Goal: Task Accomplishment & Management: Use online tool/utility

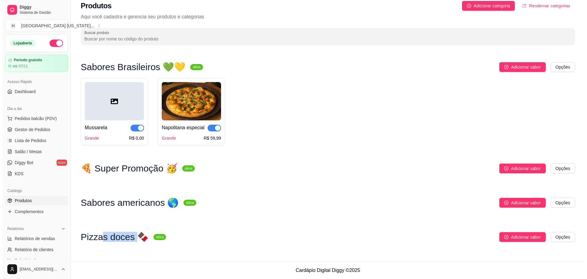
scroll to position [61, 0]
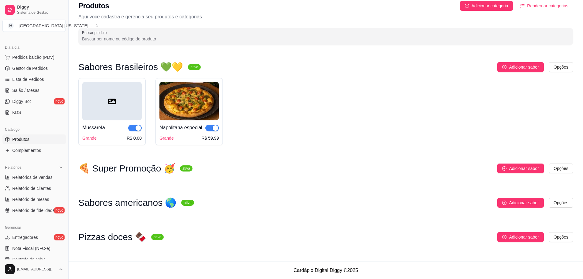
click at [116, 109] on div at bounding box center [111, 101] width 59 height 38
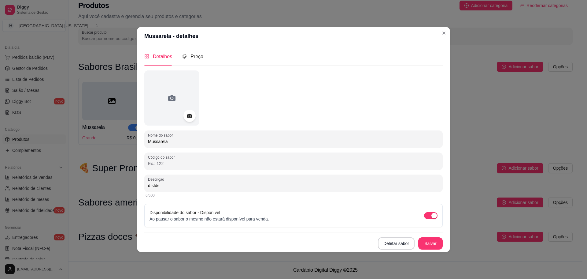
click at [204, 187] on input "dfsfds" at bounding box center [293, 185] width 291 height 6
click at [190, 184] on input "dfsfds" at bounding box center [293, 185] width 291 height 6
type input "d"
type input "mussarela."
click at [436, 245] on button "Salvar" at bounding box center [430, 243] width 24 height 12
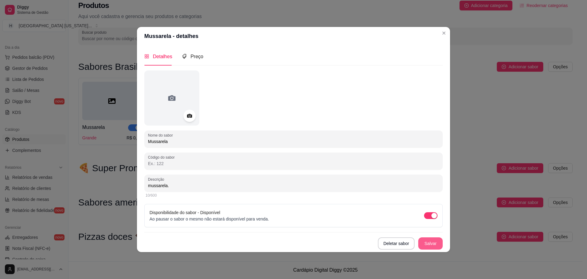
click at [433, 248] on button "Salvar" at bounding box center [430, 243] width 24 height 12
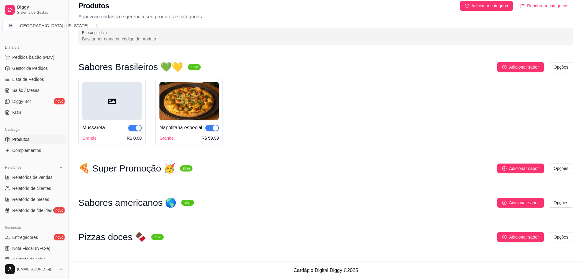
click at [135, 137] on div "R$ 0,00" at bounding box center [134, 138] width 15 height 6
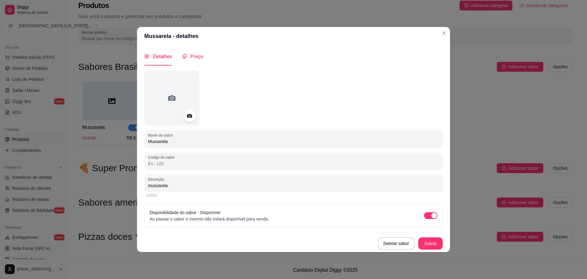
click at [189, 54] on div "Preço" at bounding box center [192, 57] width 21 height 8
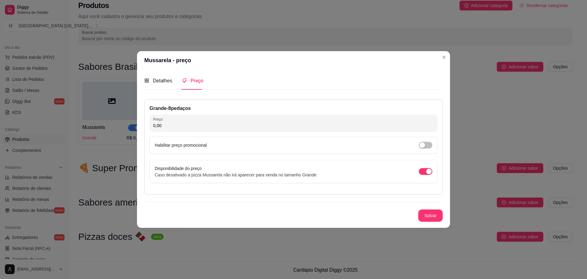
click at [211, 123] on input "0,00" at bounding box center [293, 125] width 281 height 6
type input "55,00"
click at [426, 208] on div "Grande - 8 pedaços Preço 55,00 Habilitar preço promocional Disponibilidade do p…" at bounding box center [293, 160] width 298 height 122
click at [425, 218] on button "Salvar" at bounding box center [431, 215] width 24 height 12
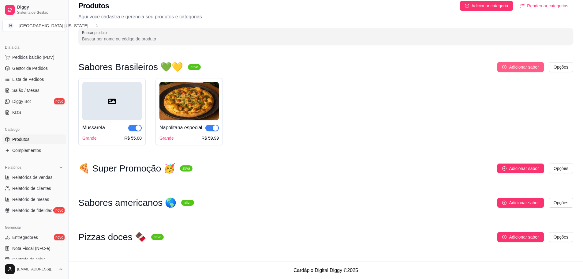
click at [528, 66] on span "Adicionar sabor" at bounding box center [524, 67] width 30 height 7
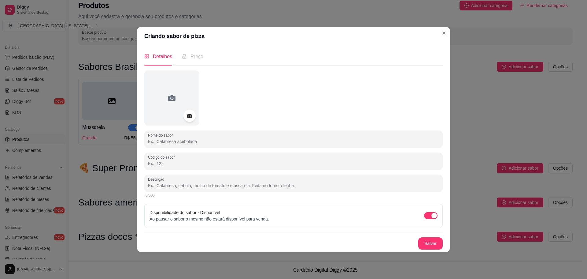
click at [177, 141] on input "Nome do sabor" at bounding box center [293, 141] width 291 height 6
type input "Calabresa"
drag, startPoint x: 159, startPoint y: 172, endPoint x: 161, endPoint y: 180, distance: 7.7
click at [160, 178] on div "Nome do sabor Calabresa Código do sabor Descrição 0/600 Disponibilidade do sabo…" at bounding box center [293, 159] width 298 height 179
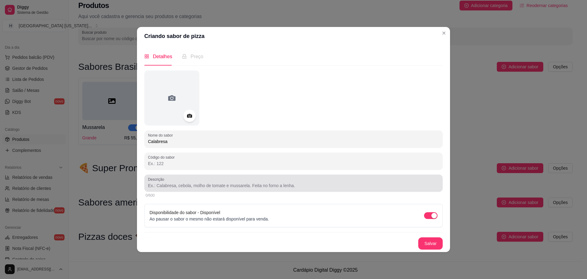
click at [161, 180] on label "Descrição" at bounding box center [157, 178] width 18 height 5
click at [161, 182] on input "Descrição" at bounding box center [293, 185] width 291 height 6
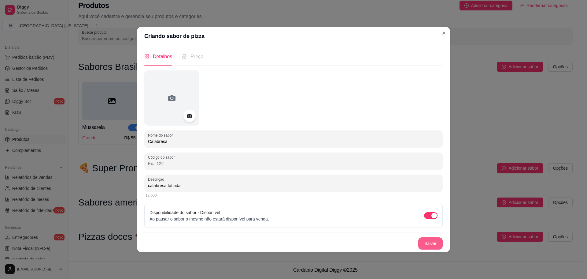
type input "calabresa fatiada"
click at [427, 239] on button "Salvar" at bounding box center [430, 243] width 24 height 12
click at [189, 55] on div "Preço" at bounding box center [192, 57] width 21 height 8
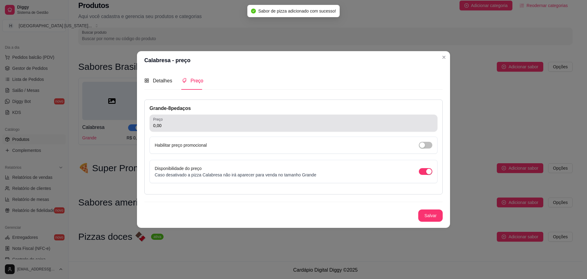
click at [199, 124] on input "0,00" at bounding box center [293, 125] width 281 height 6
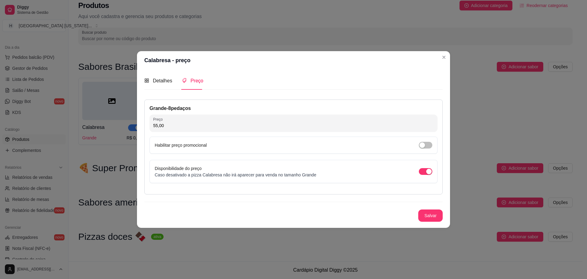
type input "55,00"
click at [440, 214] on button "Salvar" at bounding box center [431, 215] width 24 height 12
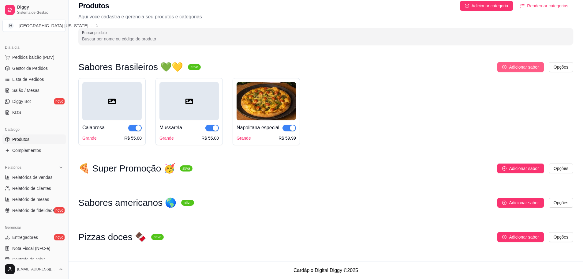
click at [512, 68] on span "Adicionar sabor" at bounding box center [524, 67] width 30 height 7
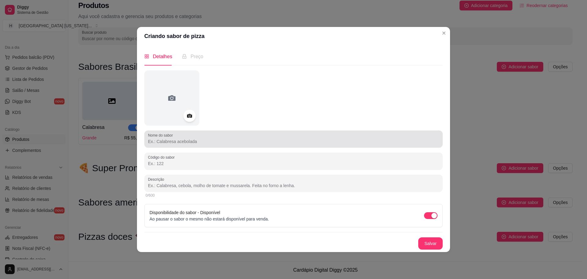
click at [194, 142] on input "Nome do sabor" at bounding box center [293, 141] width 291 height 6
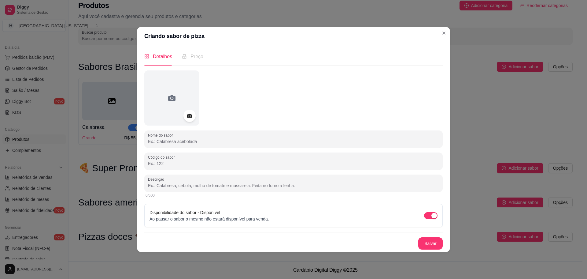
type input "c"
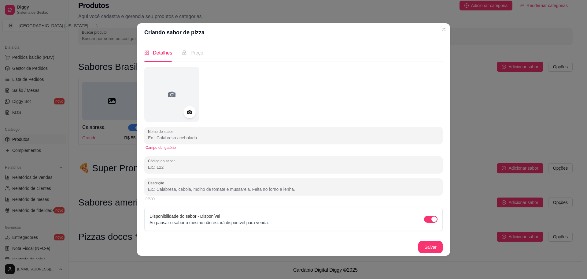
type input "X"
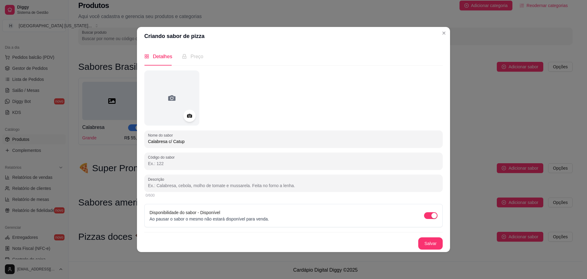
click at [197, 141] on input "Calabresa c/ Catup" at bounding box center [293, 141] width 291 height 6
paste input "Calabresa fatiada, catupiry."
click at [201, 143] on input "Calabresa c/ Catup" at bounding box center [293, 141] width 291 height 6
paste input "Calabresa c/catupiry"
click at [183, 140] on input "Calabresa c/ Catup Calabresa c/catupiry" at bounding box center [293, 141] width 291 height 6
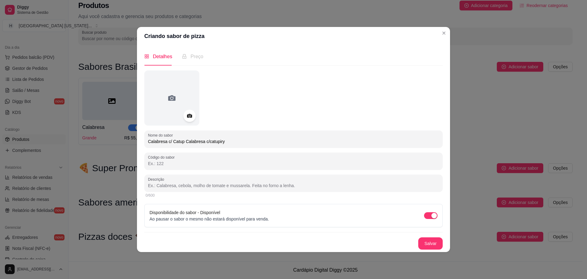
click at [184, 139] on input "Calabresa c/ Catup Calabresa c/catupiry" at bounding box center [293, 141] width 291 height 6
click at [150, 141] on input "Calabresa c/catupiry" at bounding box center [293, 141] width 291 height 6
type input "Calabresa c/catupiry"
drag, startPoint x: 197, startPoint y: 54, endPoint x: 195, endPoint y: 58, distance: 4.3
click at [196, 57] on span "Preço" at bounding box center [197, 56] width 13 height 5
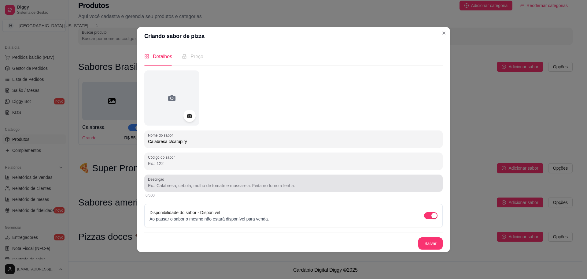
click at [159, 182] on div at bounding box center [293, 183] width 291 height 12
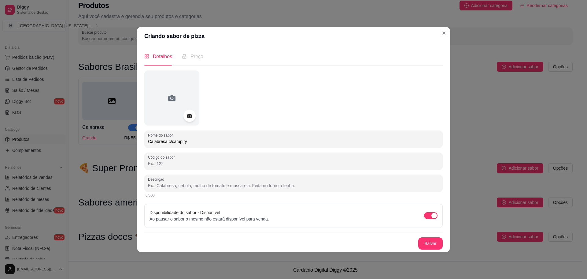
paste input "Calabresa fatiada, catupiry."
type input "Calabresa fatiada, catupiry."
click at [184, 63] on div "Preço" at bounding box center [192, 56] width 21 height 17
click at [191, 57] on span "Preço" at bounding box center [197, 56] width 13 height 5
click at [191, 55] on span "Preço" at bounding box center [197, 56] width 13 height 5
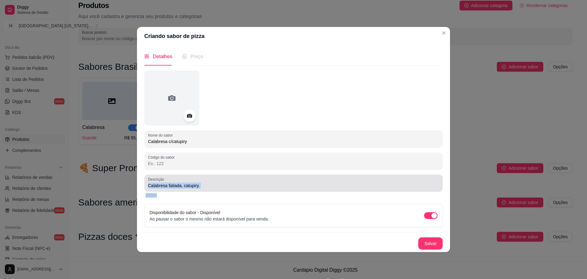
drag, startPoint x: 232, startPoint y: 190, endPoint x: 277, endPoint y: 203, distance: 46.5
click at [257, 198] on div "Descrição Calabresa fatiada, catupiry. 28/600" at bounding box center [293, 186] width 298 height 24
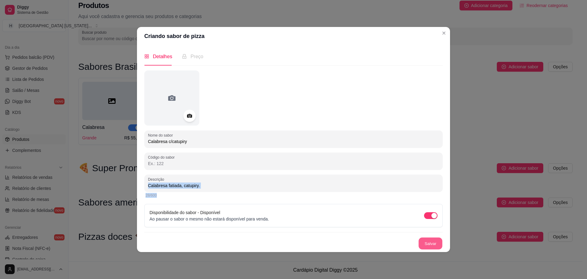
click at [438, 241] on button "Salvar" at bounding box center [431, 243] width 24 height 12
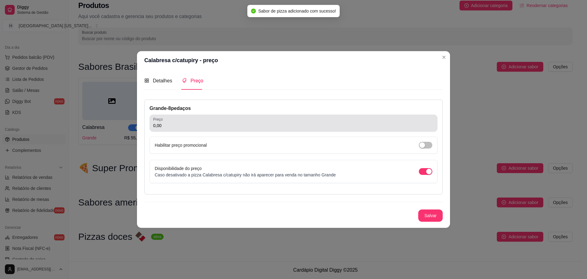
click at [197, 121] on div "0,00" at bounding box center [293, 123] width 281 height 12
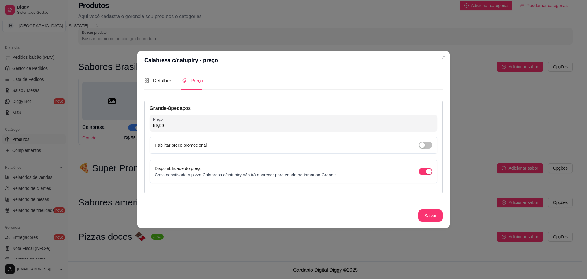
type input "59,99"
click at [431, 210] on button "Salvar" at bounding box center [431, 215] width 24 height 12
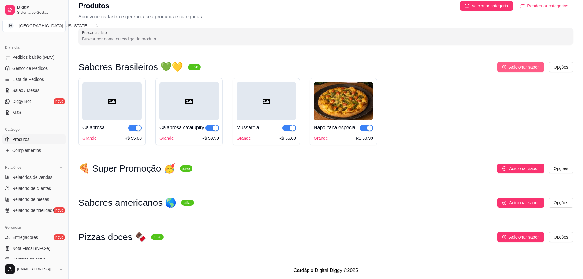
click at [505, 65] on icon "plus-circle" at bounding box center [504, 67] width 4 height 4
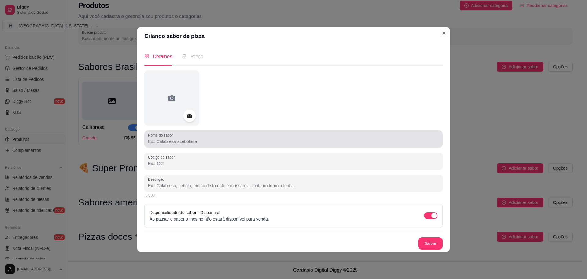
click at [192, 135] on div at bounding box center [293, 139] width 291 height 12
click at [202, 144] on input "Nome do sabor" at bounding box center [293, 141] width 291 height 6
click at [203, 145] on div "Nome do sabor" at bounding box center [293, 138] width 298 height 17
click at [203, 145] on div at bounding box center [293, 139] width 291 height 12
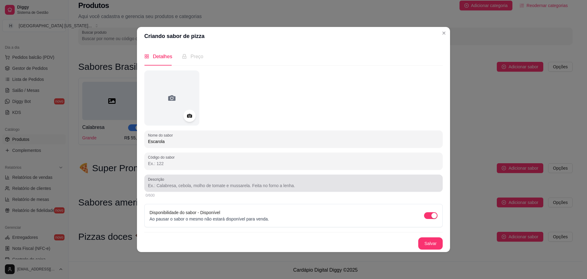
type input "Escarola"
click at [192, 187] on input "Descrição" at bounding box center [293, 185] width 291 height 6
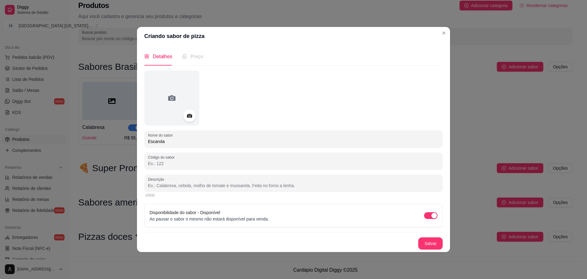
paste input "Escarola reforgada, cebola, mussarela, bacon, alho frito."
type input "Escarola reforgada, cebola, mussarela, bacon, alho frito."
click at [428, 244] on button "Salvar" at bounding box center [431, 243] width 24 height 12
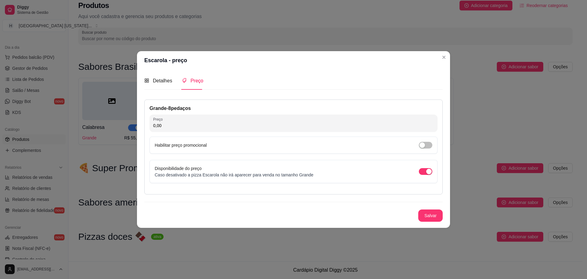
click at [209, 126] on input "0,00" at bounding box center [293, 125] width 281 height 6
type input "59,99"
click at [438, 214] on button "Salvar" at bounding box center [431, 215] width 24 height 12
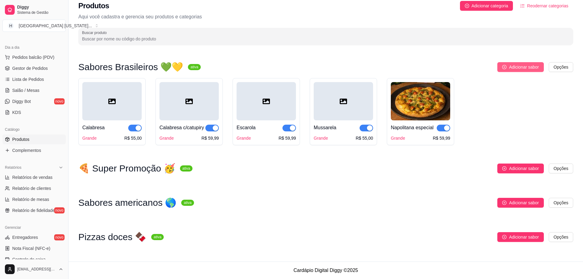
click at [529, 64] on span "Adicionar sabor" at bounding box center [524, 67] width 30 height 7
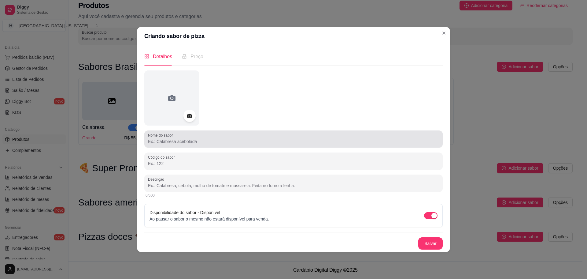
click at [178, 139] on input "Nome do sabor" at bounding box center [293, 141] width 291 height 6
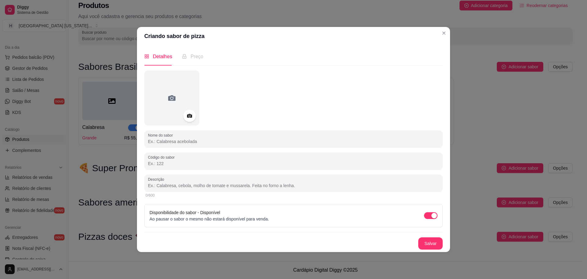
paste input "Portuguesa c/ catupiry"
type input "Portuguesa c/ catupiry"
click at [162, 186] on input "Descrição" at bounding box center [293, 185] width 291 height 6
paste input "Presunto, ovo, catupiry, mussarela."
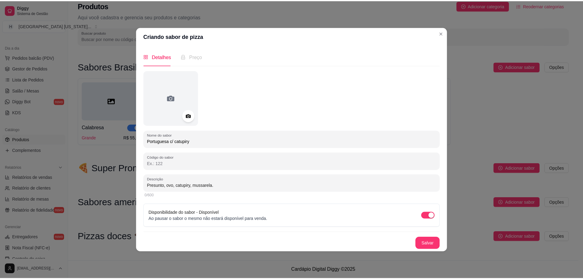
scroll to position [21, 0]
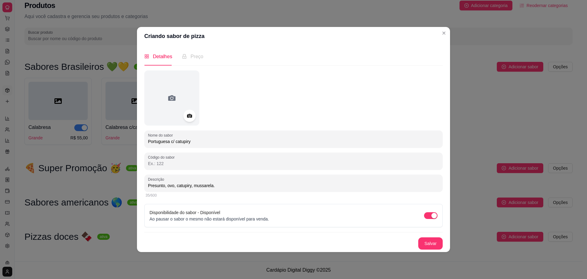
type input "Presunto, ovo, catupiry, mussarela."
click at [195, 58] on span "Preço" at bounding box center [197, 56] width 13 height 5
click at [192, 58] on span "Preço" at bounding box center [197, 56] width 13 height 5
click at [431, 236] on div "Nome do sabor Portuguesa c/ catupiry Código do sabor Descrição Presunto, ovo, c…" at bounding box center [293, 159] width 298 height 179
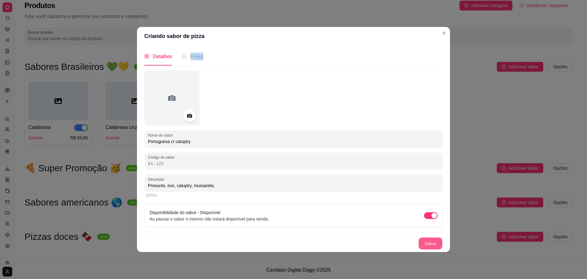
click at [435, 242] on button "Salvar" at bounding box center [431, 243] width 24 height 12
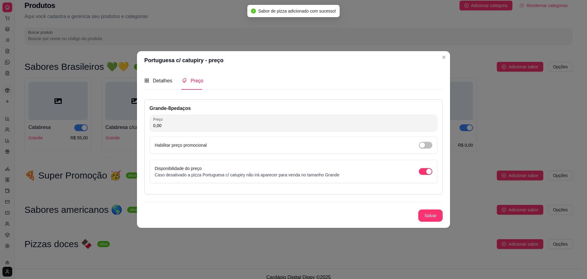
click at [189, 128] on input "0,00" at bounding box center [293, 125] width 281 height 6
type input "59,99"
click at [433, 219] on button "Salvar" at bounding box center [430, 215] width 24 height 12
click at [425, 219] on button "Salvar" at bounding box center [431, 215] width 24 height 12
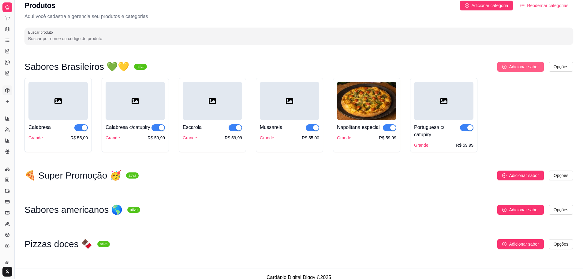
click at [516, 63] on button "Adicionar sabor" at bounding box center [520, 67] width 46 height 10
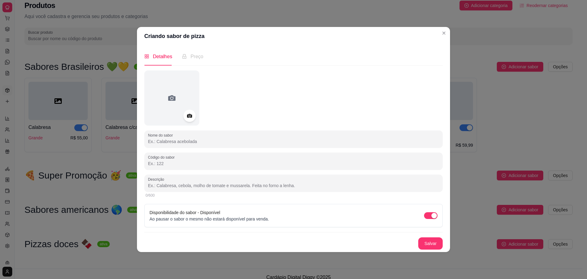
click at [223, 142] on input "Nome do sabor" at bounding box center [293, 141] width 291 height 6
paste input "Portuguesa c/ alho poró"
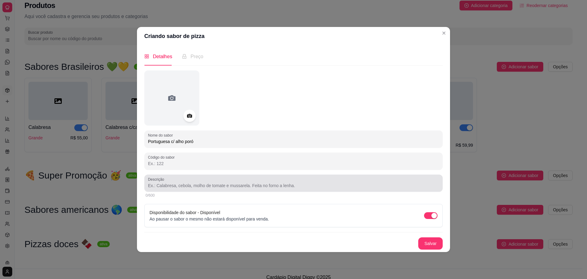
type input "Portuguesa c/ alho poró"
click at [235, 179] on div at bounding box center [293, 183] width 291 height 12
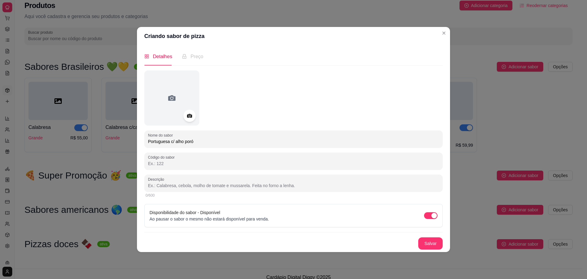
paste input "Presunto, ovo, catupiry, [PERSON_NAME], alho poró."
type input "Presunto, ovo, catupiry, [PERSON_NAME], alho poró."
click at [431, 238] on button "Salvar" at bounding box center [431, 243] width 24 height 12
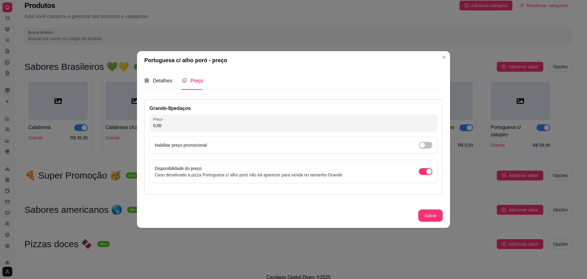
click at [199, 124] on input "0,00" at bounding box center [293, 125] width 281 height 6
type input "59,99"
click at [430, 214] on button "Salvar" at bounding box center [431, 215] width 24 height 12
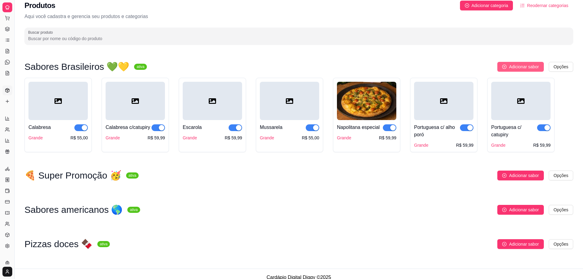
click at [502, 65] on div "Adicionar sabor Opções" at bounding box center [362, 67] width 421 height 10
click at [504, 64] on button "Adicionar sabor" at bounding box center [520, 67] width 46 height 10
click at [521, 62] on button "Adicionar sabor" at bounding box center [520, 67] width 46 height 10
click at [510, 65] on span "Adicionar sabor" at bounding box center [524, 66] width 30 height 7
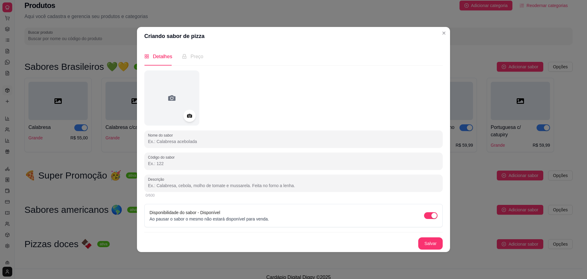
click at [272, 46] on div "Detalhes Preço Nome do sabor Código do sabor Descrição 0/600 Disponibilidade do…" at bounding box center [293, 148] width 313 height 206
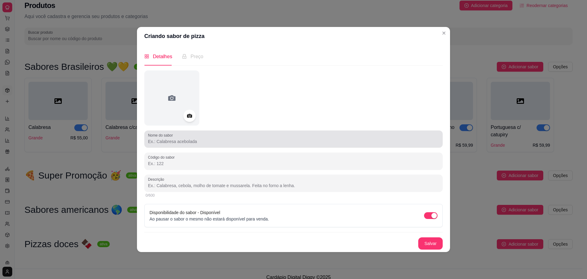
click at [231, 136] on div at bounding box center [293, 139] width 291 height 12
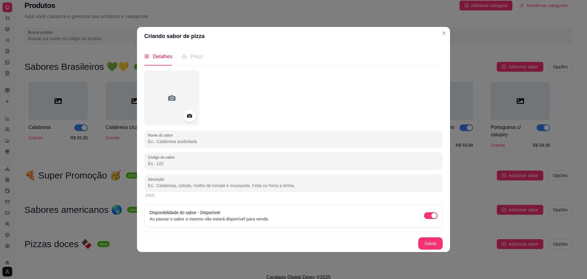
paste input "Portuguesa"
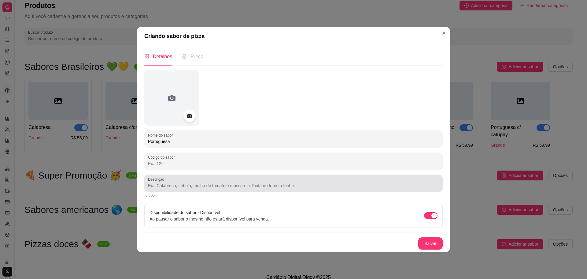
type input "Portuguesa"
click at [239, 181] on div at bounding box center [293, 183] width 291 height 12
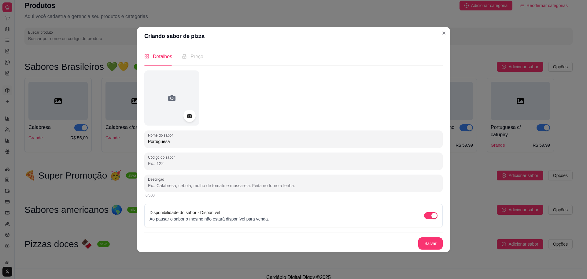
paste input "Presunto, ovo, cebola, mussarela."
type input "Presunto, ovo, cebola, mussarela."
click at [427, 240] on button "Salvar" at bounding box center [430, 243] width 24 height 12
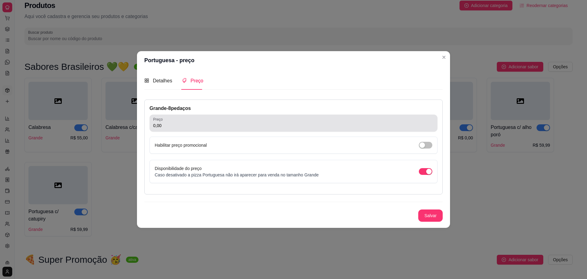
click at [180, 120] on div "0,00" at bounding box center [293, 123] width 281 height 12
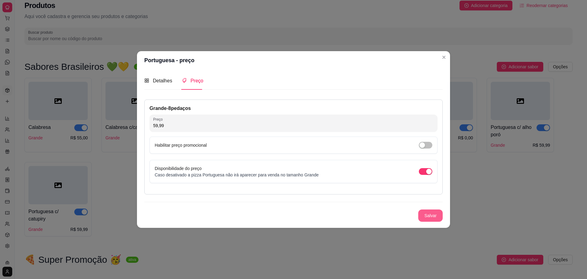
type input "59,99"
click at [441, 211] on button "Salvar" at bounding box center [431, 215] width 24 height 12
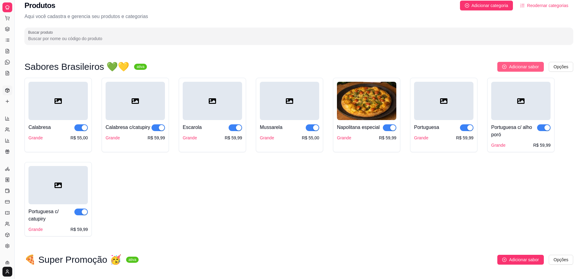
click at [513, 64] on button "Adicionar sabor" at bounding box center [520, 67] width 46 height 10
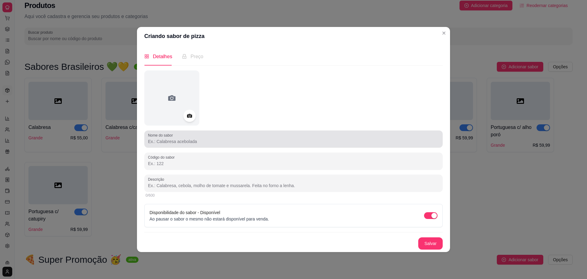
click at [184, 144] on input "Nome do sabor" at bounding box center [293, 141] width 291 height 6
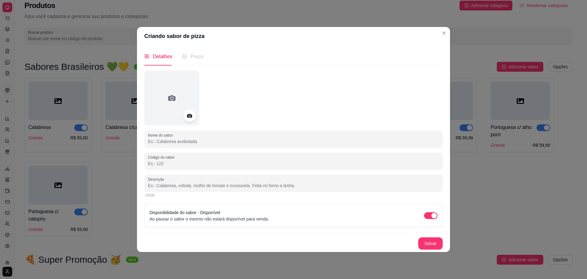
paste input "Pizzaiolo"
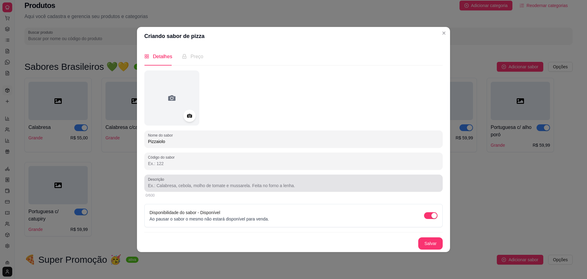
type input "Pizzaiolo"
click at [177, 186] on input "Descrição" at bounding box center [293, 185] width 291 height 6
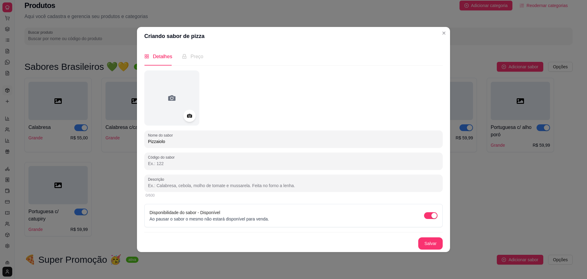
paste input "Presunto, [PERSON_NAME], bacon."
type input "Presunto, [PERSON_NAME], bacon."
click at [427, 244] on button "Salvar" at bounding box center [430, 243] width 24 height 12
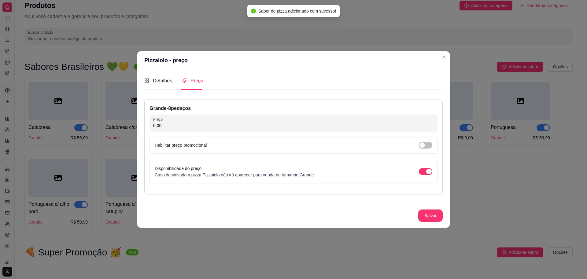
click at [172, 124] on input "0,00" at bounding box center [293, 125] width 281 height 6
type input "59,99"
click at [428, 213] on button "Salvar" at bounding box center [431, 215] width 24 height 12
click at [432, 213] on button "Salvar" at bounding box center [430, 215] width 24 height 12
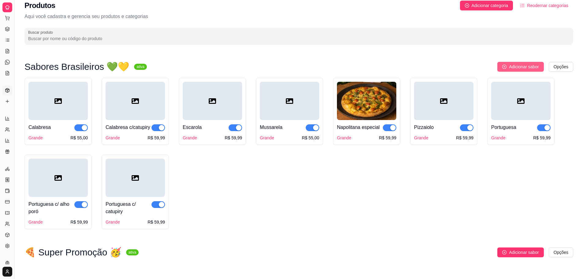
click at [513, 63] on button "Adicionar sabor" at bounding box center [520, 67] width 46 height 10
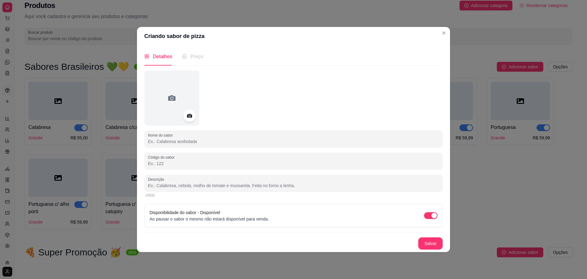
drag, startPoint x: 210, startPoint y: 149, endPoint x: 211, endPoint y: 137, distance: 12.3
click at [210, 142] on div "Nome do sabor Código do sabor Descrição 0/600 Disponibilidade do sabor - Dispon…" at bounding box center [293, 159] width 298 height 179
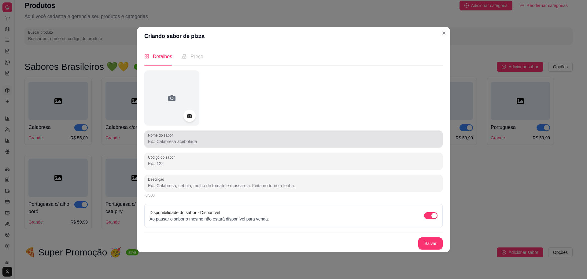
click at [211, 136] on div at bounding box center [293, 139] width 291 height 12
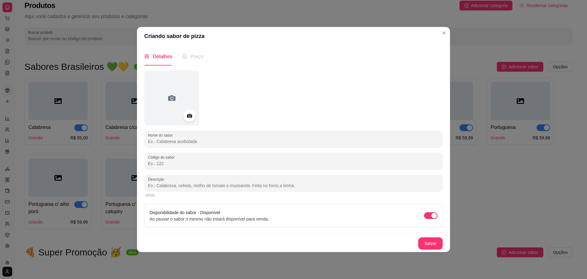
paste input "A moda da casa"
type input "A moda da casa"
click at [163, 186] on input "Descrição" at bounding box center [293, 185] width 291 height 6
paste input "Presunto, azeitonas verdes fatiadas, mussarela."
type input "Presunto, azeitonas verdes fatiadas, mussarela."
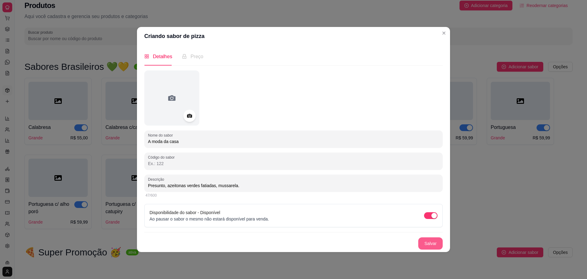
click at [436, 242] on button "Salvar" at bounding box center [430, 243] width 24 height 12
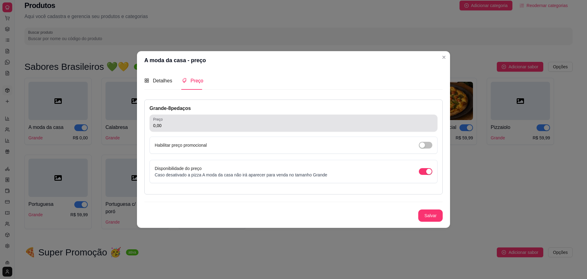
click at [209, 123] on input "0,00" at bounding box center [293, 125] width 281 height 6
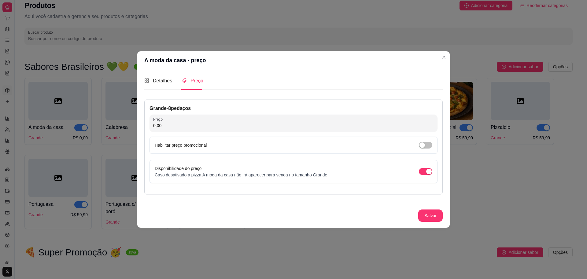
drag, startPoint x: 214, startPoint y: 123, endPoint x: 214, endPoint y: 126, distance: 3.1
click at [214, 126] on input "0,00" at bounding box center [293, 125] width 281 height 6
type input "58,00"
click at [431, 213] on button "Salvar" at bounding box center [430, 215] width 24 height 12
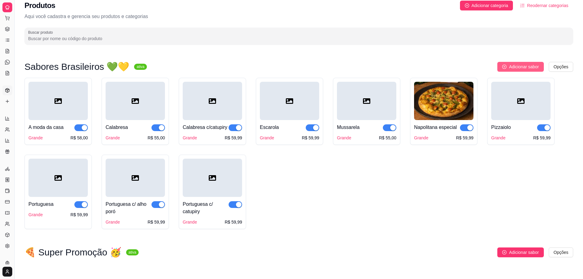
click at [519, 66] on span "Adicionar sabor" at bounding box center [524, 66] width 30 height 7
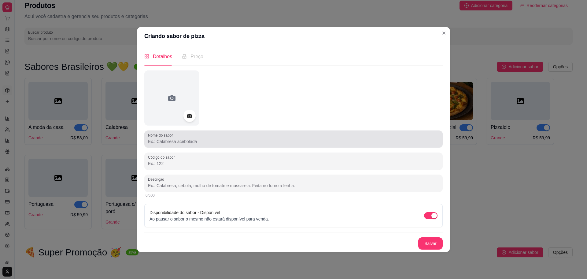
drag, startPoint x: 176, startPoint y: 135, endPoint x: 209, endPoint y: 116, distance: 39.0
click at [183, 131] on div "Nome do sabor" at bounding box center [293, 138] width 298 height 17
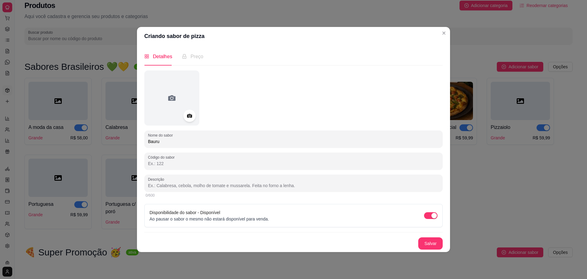
type input "Bauru"
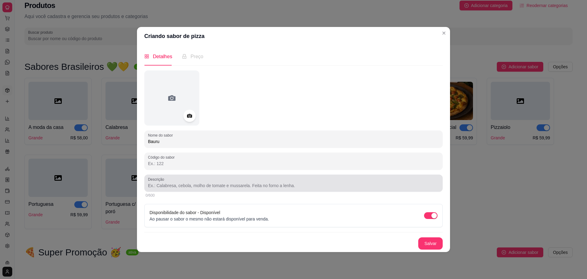
click at [183, 189] on div "Descrição" at bounding box center [293, 182] width 298 height 17
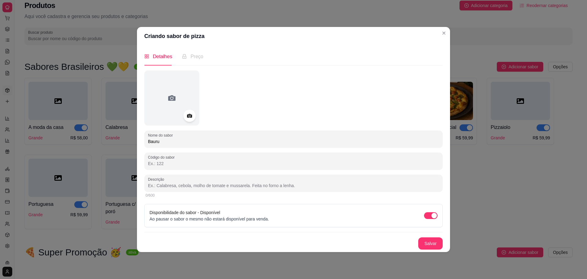
paste input "Presunto, tomate, [PERSON_NAME]."
type input "Presunto, tomate, [PERSON_NAME]."
click at [435, 240] on button "Salvar" at bounding box center [430, 243] width 24 height 12
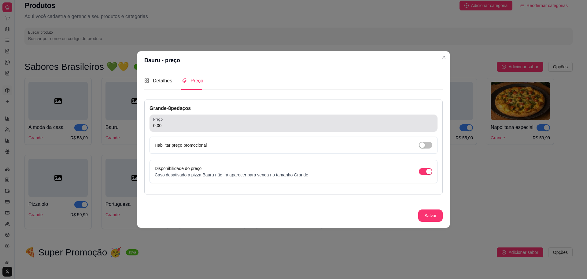
click at [241, 125] on input "0,00" at bounding box center [293, 125] width 281 height 6
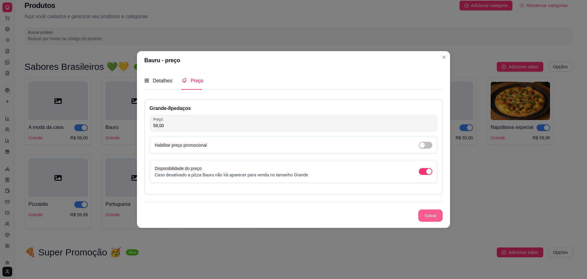
type input "58,00"
click at [435, 216] on button "Salvar" at bounding box center [431, 215] width 24 height 12
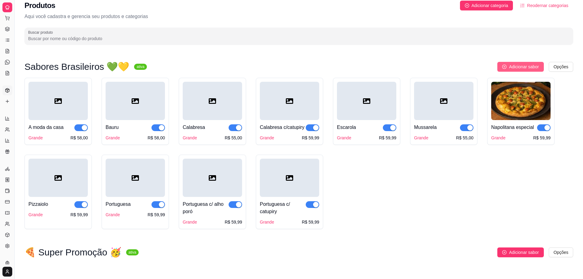
click at [501, 68] on button "Adicionar sabor" at bounding box center [520, 67] width 46 height 10
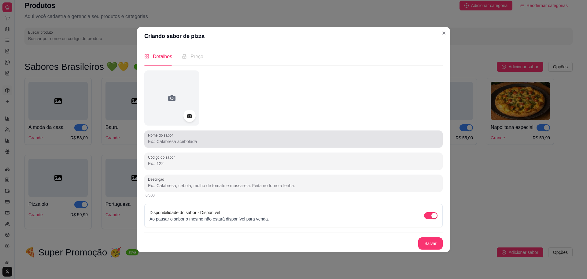
click at [197, 146] on div "Nome do sabor" at bounding box center [293, 138] width 298 height 17
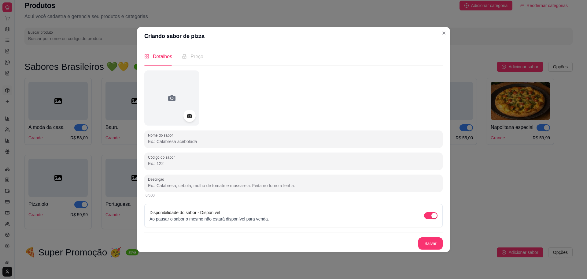
paste input "Mussarela c/ bacon"
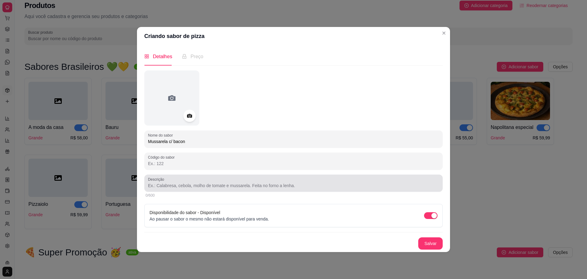
type input "Mussarela c/ bacon"
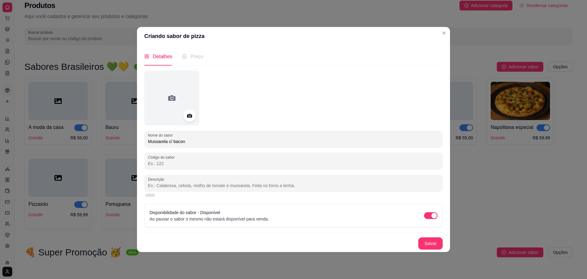
click at [198, 184] on input "Descrição" at bounding box center [293, 185] width 291 height 6
paste input "Mussarela c/ Milho ou catupiry"
type input "M"
type input "u"
type input "Mussarela, bacon."
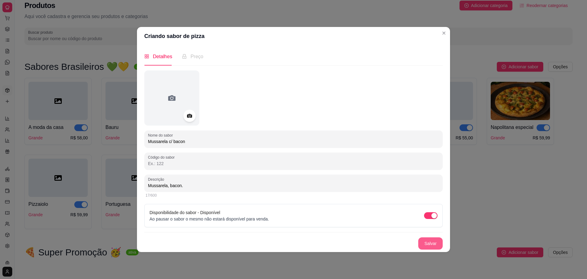
click at [435, 245] on button "Salvar" at bounding box center [430, 243] width 24 height 12
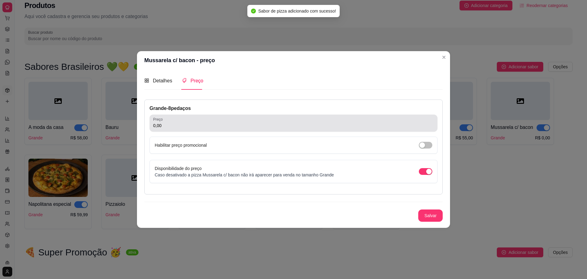
drag, startPoint x: 188, startPoint y: 128, endPoint x: 204, endPoint y: 107, distance: 26.7
click at [188, 128] on input "0,00" at bounding box center [293, 125] width 281 height 6
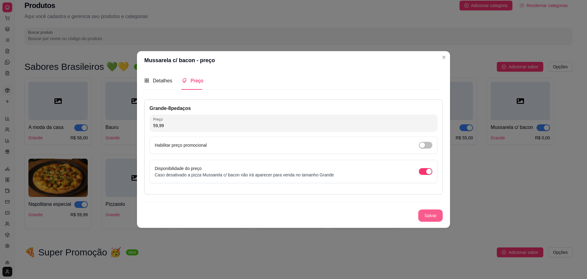
type input "59,99"
click at [434, 217] on button "Salvar" at bounding box center [430, 215] width 24 height 12
click at [435, 212] on button "Salvar" at bounding box center [431, 215] width 24 height 12
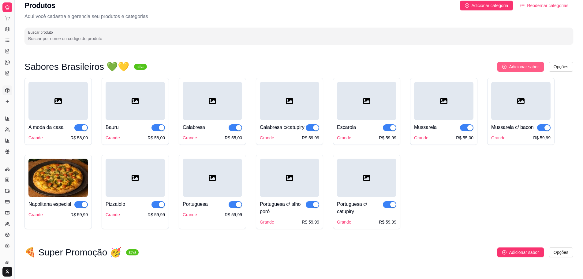
click at [505, 65] on icon "plus-circle" at bounding box center [504, 67] width 4 height 4
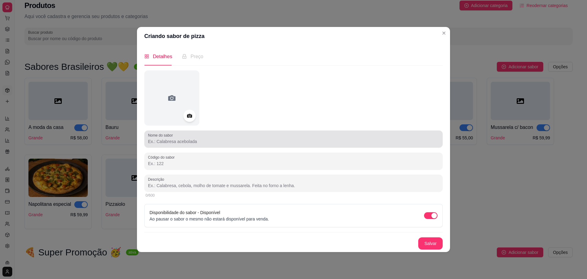
click at [206, 135] on div at bounding box center [293, 139] width 291 height 12
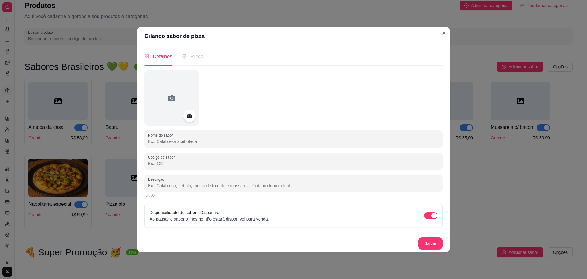
paste input "Mussarela c/ Milho ou catupiry"
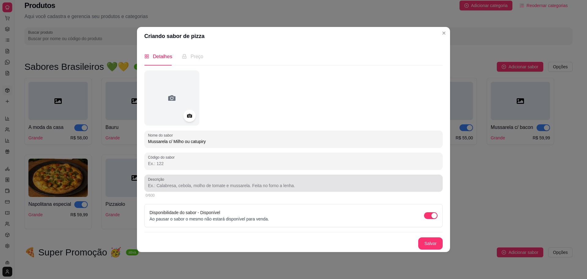
type input "Mussarela c/ Milho ou catupiry"
click at [216, 186] on input "Descrição" at bounding box center [293, 185] width 291 height 6
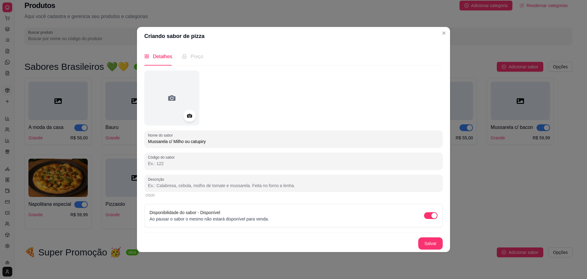
paste input "Mussarela, milho ou catupiry."
type input "Mussarela, milho ou catupiry."
click at [426, 241] on button "Salvar" at bounding box center [431, 243] width 24 height 12
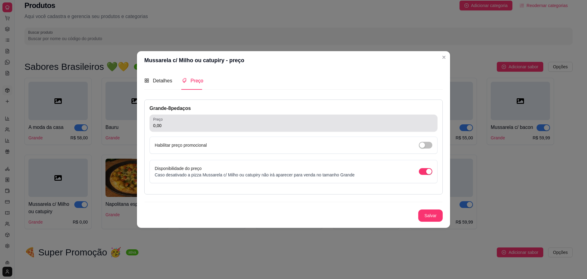
click at [246, 125] on input "0,00" at bounding box center [293, 125] width 281 height 6
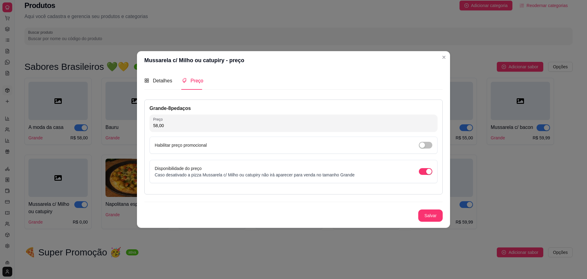
type input "58,00"
click at [435, 214] on button "Salvar" at bounding box center [431, 215] width 24 height 12
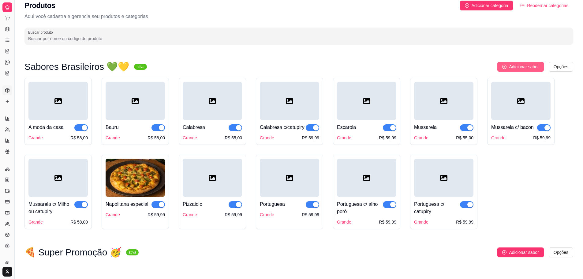
drag, startPoint x: 518, startPoint y: 57, endPoint x: 517, endPoint y: 63, distance: 6.0
click at [517, 63] on div "Sabores Brasileiros 💚💛 ativa Adicionar sabor Opções A moda da casa Grande R$ 58…" at bounding box center [299, 196] width 568 height 297
click at [517, 63] on span "Adicionar sabor" at bounding box center [524, 66] width 30 height 7
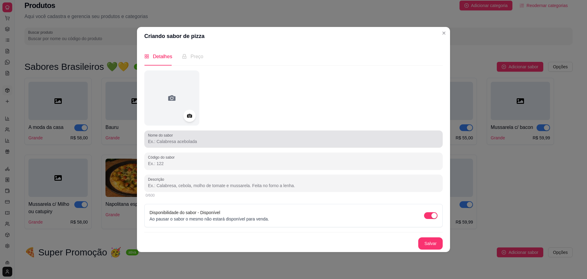
click at [255, 141] on input "Nome do sabor" at bounding box center [293, 141] width 291 height 6
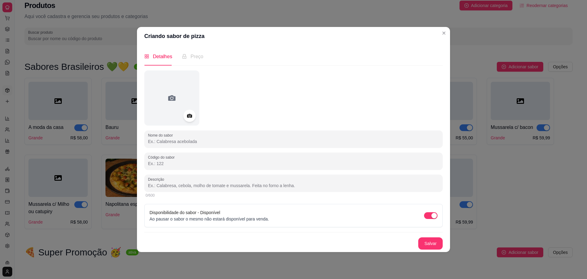
paste input "Bacon"
type input "Bacon"
click at [162, 183] on input "Descrição" at bounding box center [293, 185] width 291 height 6
paste input "Mussarela, cebola, bacon, alho frito."
type input "Mussarela, cebola, bacon, alho frito."
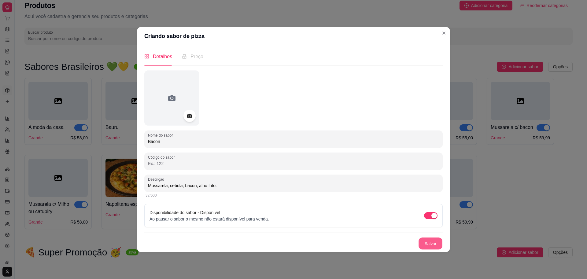
click at [426, 241] on button "Salvar" at bounding box center [431, 243] width 24 height 12
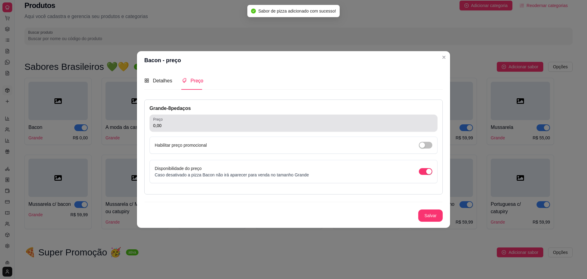
click at [197, 124] on input "0,00" at bounding box center [293, 125] width 281 height 6
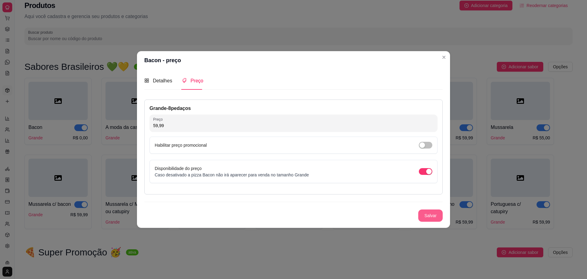
type input "59,99"
click at [433, 216] on button "Salvar" at bounding box center [430, 215] width 24 height 12
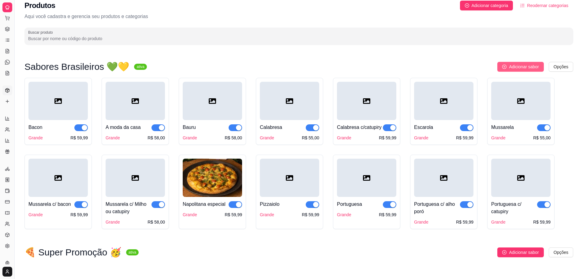
click at [517, 65] on span "Adicionar sabor" at bounding box center [524, 66] width 30 height 7
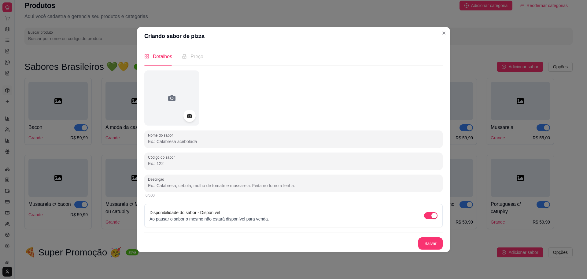
click at [197, 141] on input "Nome do sabor" at bounding box center [293, 141] width 291 height 6
paste input "Bacon c/ catupiry"
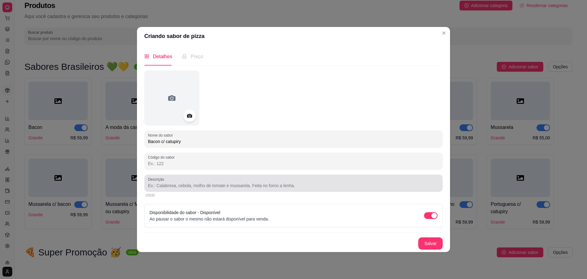
type input "Bacon c/ catupiry"
click at [218, 189] on div "Descrição" at bounding box center [293, 182] width 298 height 17
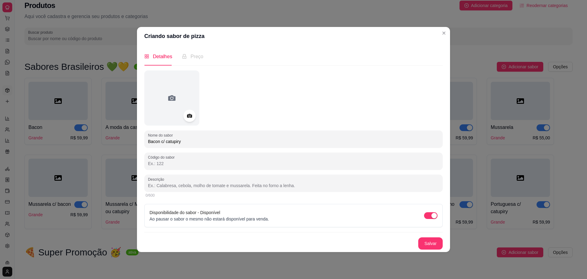
paste input "Catupiry, bacon, parmesão."
type input "Catupiry, bacon, parmesão."
click at [436, 247] on button "Salvar" at bounding box center [430, 243] width 24 height 12
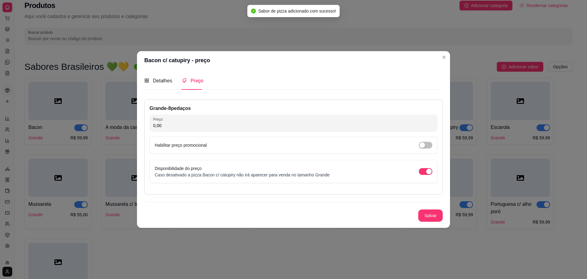
click at [185, 122] on input "0,00" at bounding box center [293, 125] width 281 height 6
type input "59,99"
click at [420, 219] on button "Salvar" at bounding box center [430, 215] width 24 height 12
click at [434, 217] on button "Salvar" at bounding box center [431, 215] width 24 height 12
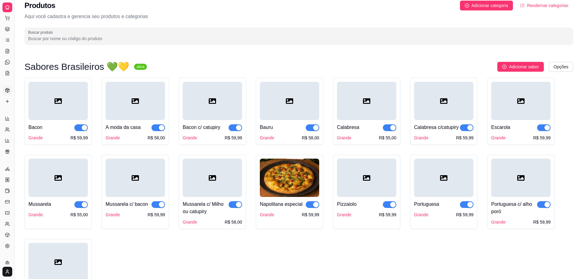
click at [445, 57] on div "Sabores Brasileiros 💚💛 ativa Adicionar sabor Opções Bacon Grande R$ 59,99 A mod…" at bounding box center [299, 238] width 568 height 381
click at [520, 65] on span "Adicionar sabor" at bounding box center [524, 66] width 30 height 7
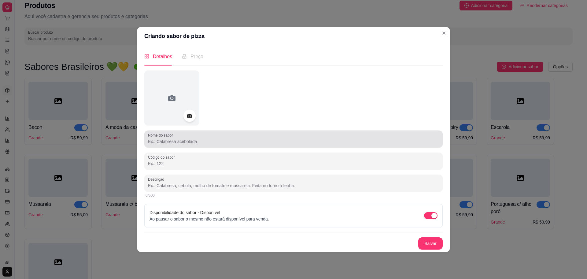
click at [205, 137] on div at bounding box center [293, 139] width 291 height 12
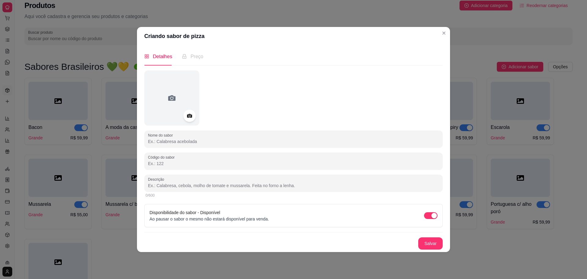
paste input "Dois queijos"
type input "Dois queijos"
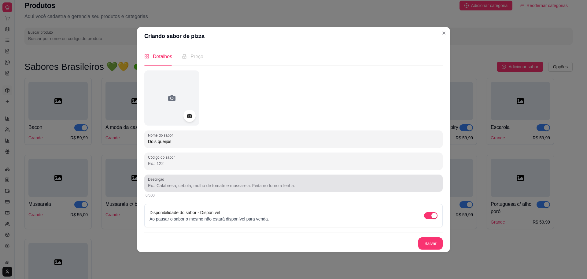
click at [198, 178] on div at bounding box center [293, 183] width 291 height 12
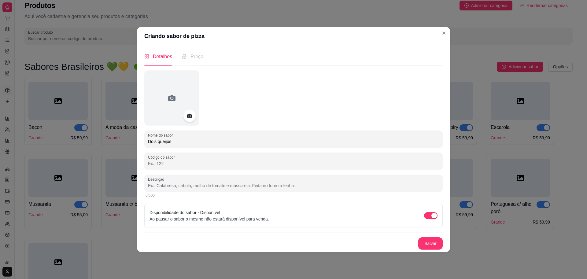
paste input "Mussarela, catupiry."
type input "Mussarela, catupiry."
click at [425, 240] on button "Salvar" at bounding box center [431, 243] width 24 height 12
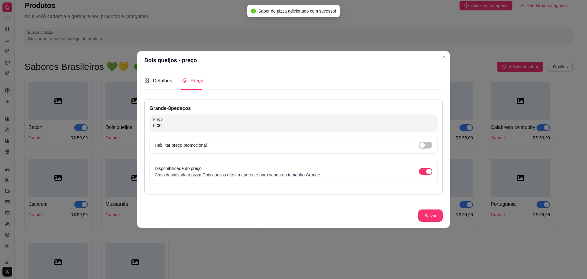
click at [204, 124] on input "0,00" at bounding box center [293, 125] width 281 height 6
type input "58,00"
click at [436, 218] on button "Salvar" at bounding box center [431, 215] width 24 height 12
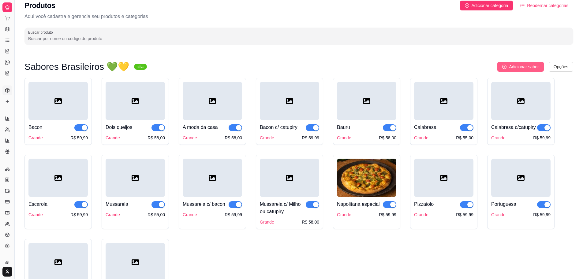
click at [504, 66] on icon "plus-circle" at bounding box center [504, 67] width 4 height 4
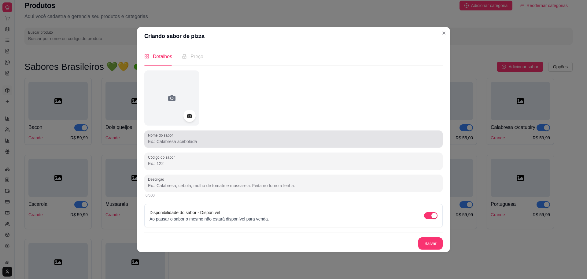
click at [238, 133] on div at bounding box center [293, 139] width 291 height 12
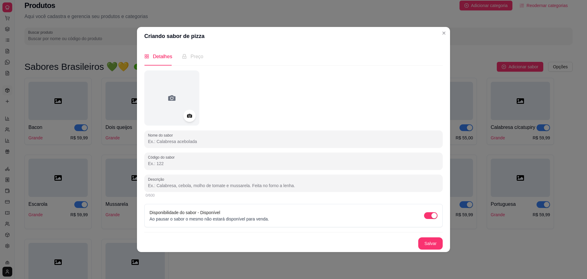
paste input "Três queijos"
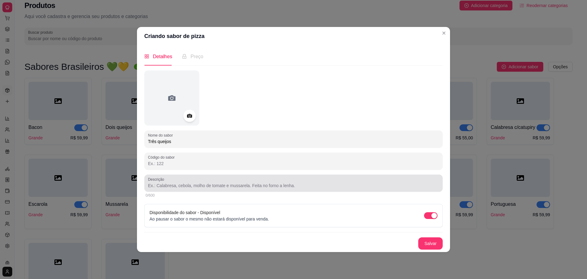
type input "Três queijos"
click at [283, 190] on div "Descrição" at bounding box center [293, 182] width 298 height 17
click at [196, 178] on div at bounding box center [293, 183] width 291 height 12
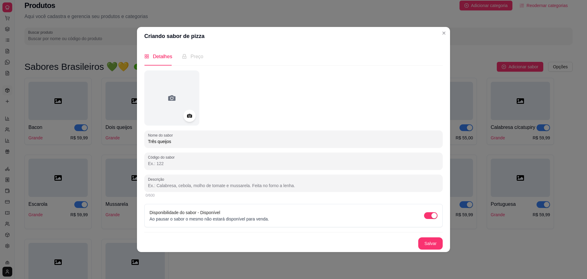
paste input "Mussarela, catupiry, gorgonzola."
type input "Mussarela, catupiry, gorgonzola."
click at [435, 242] on button "Salvar" at bounding box center [430, 243] width 24 height 12
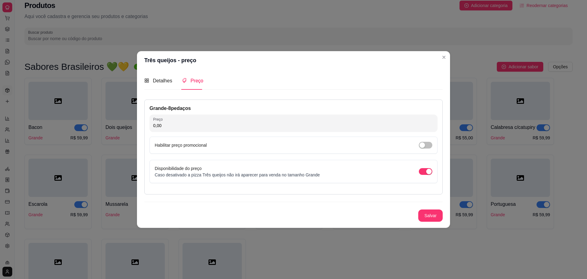
drag, startPoint x: 161, startPoint y: 74, endPoint x: 161, endPoint y: 78, distance: 4.3
click at [161, 78] on div "Detalhes" at bounding box center [158, 80] width 28 height 17
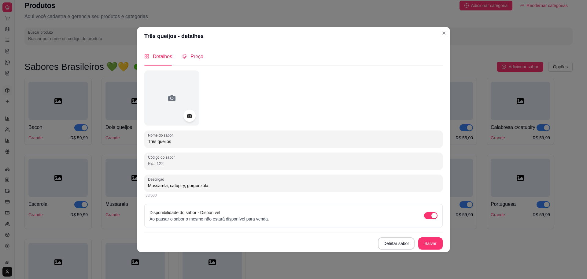
click at [183, 57] on icon "tags" at bounding box center [184, 56] width 4 height 5
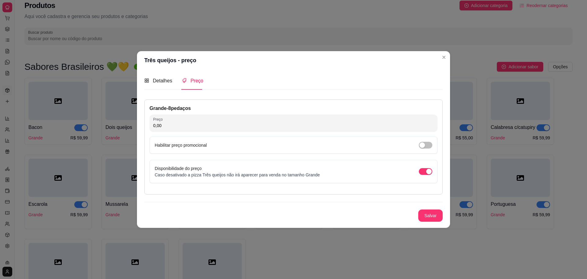
click at [203, 127] on input "0,00" at bounding box center [293, 125] width 281 height 6
click at [207, 124] on input "0,00" at bounding box center [293, 125] width 281 height 6
type input "59,99"
click at [439, 218] on button "Salvar" at bounding box center [431, 215] width 24 height 12
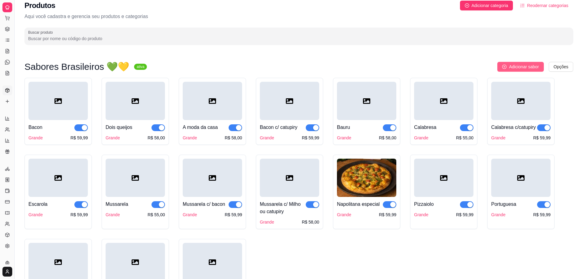
click at [525, 63] on button "Adicionar sabor" at bounding box center [520, 67] width 46 height 10
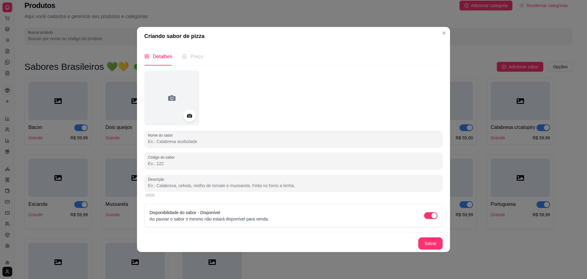
click at [162, 141] on input "Nome do sabor" at bounding box center [293, 141] width 291 height 6
paste input "Quatro queijos"
type input "Quatro queijos"
click at [227, 192] on div "0/600" at bounding box center [293, 194] width 298 height 7
click at [205, 187] on input "Descrição" at bounding box center [293, 185] width 291 height 6
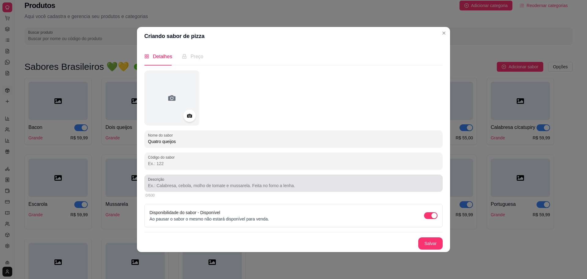
click at [173, 181] on div at bounding box center [293, 183] width 291 height 12
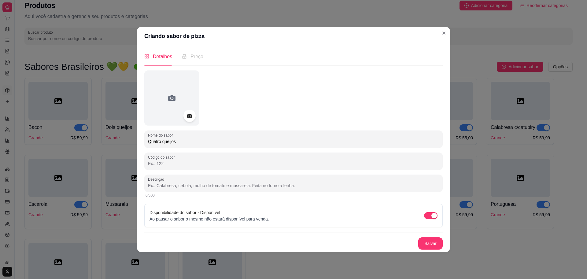
paste input "Mussarela, catupiry, provolone, parmesão."
type input "Mussarela, catupiry, provolone, parmesão."
click at [423, 240] on button "Salvar" at bounding box center [431, 243] width 24 height 12
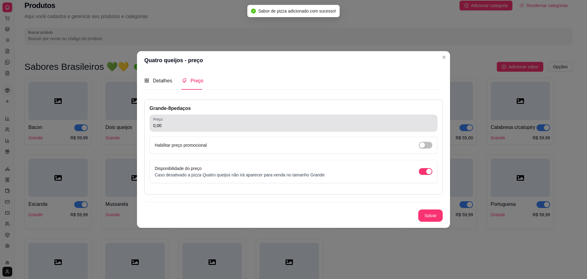
drag, startPoint x: 237, startPoint y: 127, endPoint x: 248, endPoint y: 115, distance: 16.0
click at [237, 127] on input "0,00" at bounding box center [293, 125] width 281 height 6
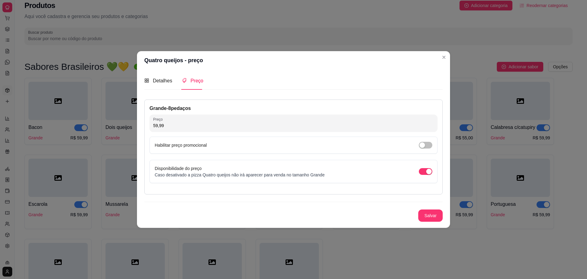
type input "59,99"
click at [438, 216] on button "Salvar" at bounding box center [431, 215] width 24 height 12
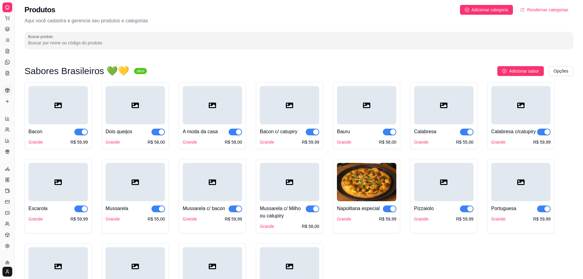
scroll to position [0, 0]
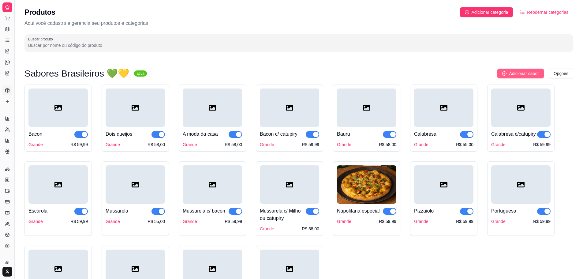
click at [504, 71] on icon "plus-circle" at bounding box center [504, 73] width 4 height 4
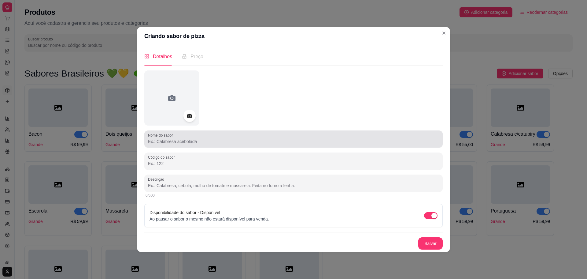
click at [220, 143] on input "Nome do sabor" at bounding box center [293, 141] width 291 height 6
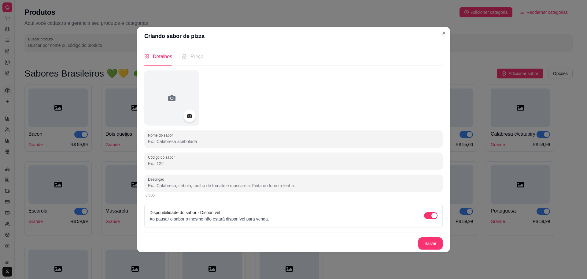
paste input "Cinco queijos"
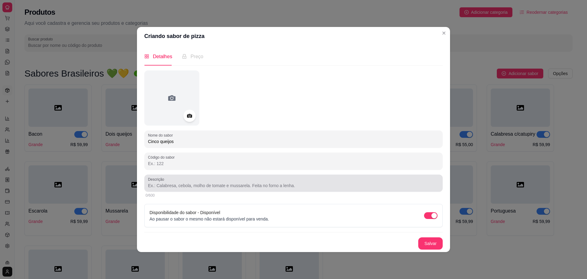
type input "Cinco queijos"
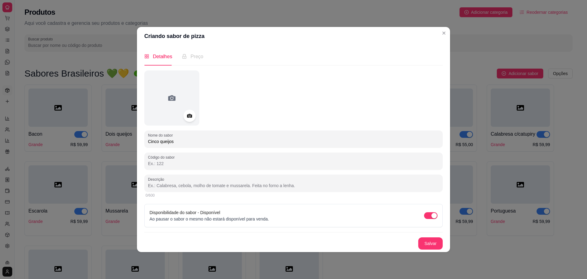
drag, startPoint x: 234, startPoint y: 184, endPoint x: 299, endPoint y: 81, distance: 122.3
click at [235, 181] on div at bounding box center [293, 183] width 291 height 12
click at [157, 179] on label "Descrição" at bounding box center [157, 178] width 18 height 5
click at [157, 182] on input "Descrição" at bounding box center [293, 185] width 291 height 6
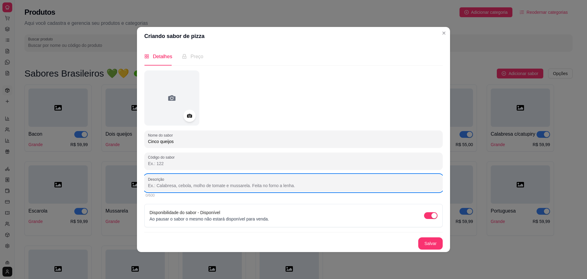
paste input "Mussarela, catupiry, provolone, gorgonzola, [GEOGRAPHIC_DATA]."
type input "Mussarela, catupiry, provolone, gorgonzola, [GEOGRAPHIC_DATA]."
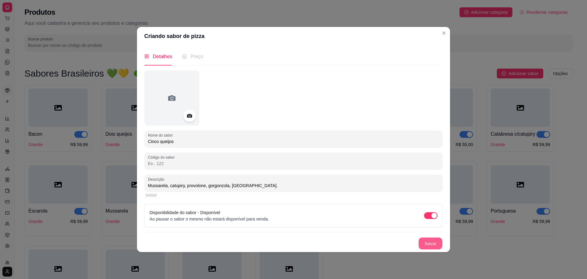
click at [436, 243] on button "Salvar" at bounding box center [431, 243] width 24 height 12
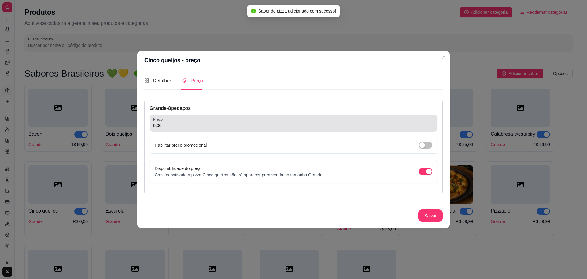
click at [207, 128] on input "0,00" at bounding box center [293, 125] width 281 height 6
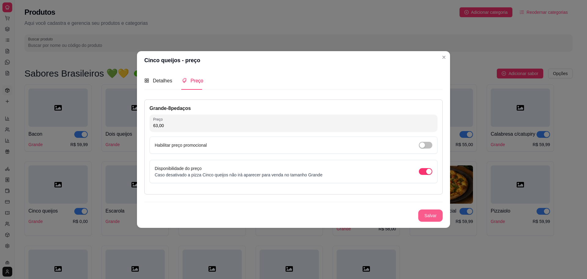
type input "63,00"
click at [433, 216] on button "Salvar" at bounding box center [431, 215] width 24 height 12
click at [429, 220] on button "Salvar" at bounding box center [430, 215] width 24 height 12
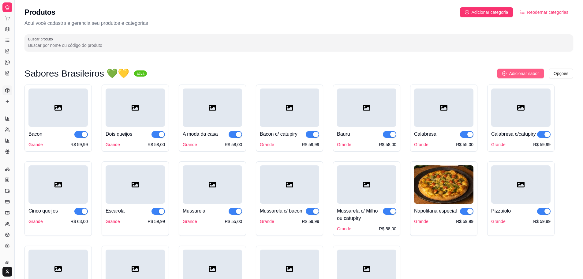
click at [531, 73] on span "Adicionar sabor" at bounding box center [524, 73] width 30 height 7
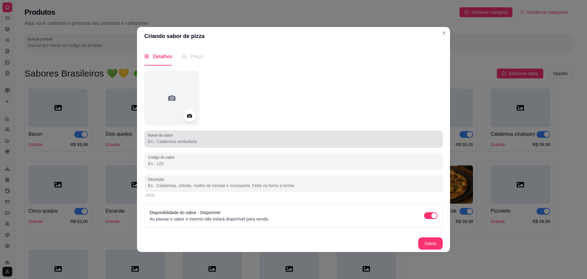
click at [216, 144] on div at bounding box center [293, 139] width 291 height 12
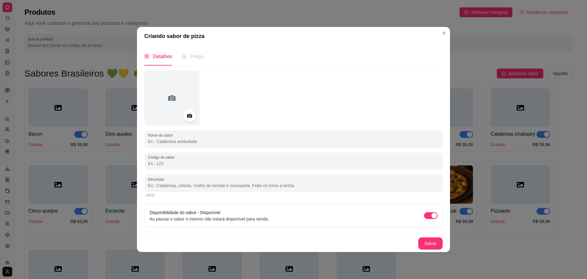
paste input "Frango catupiry"
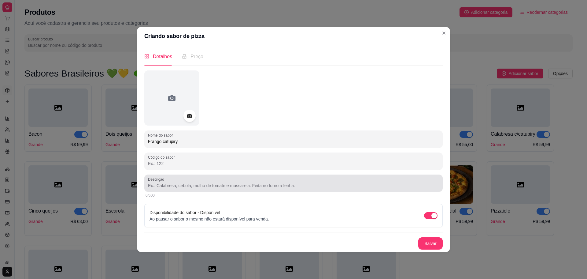
type input "Frango catupiry"
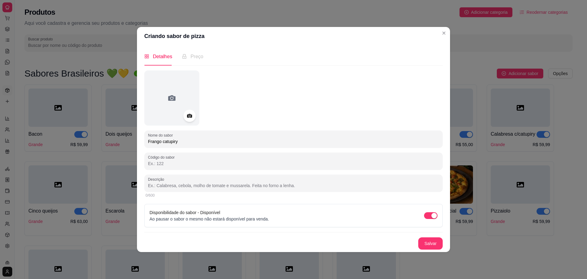
click at [183, 183] on input "Descrição" at bounding box center [293, 185] width 291 height 6
paste input "Frango desfiado, catupiry."
type input "Frango desfiado, catupiry."
click at [429, 241] on button "Salvar" at bounding box center [431, 243] width 24 height 12
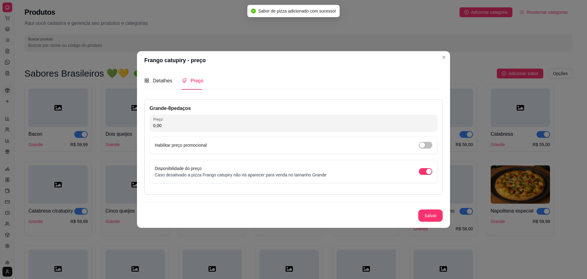
click at [196, 123] on input "0,00" at bounding box center [293, 125] width 281 height 6
type input "59,99"
click at [435, 213] on button "Salvar" at bounding box center [430, 215] width 24 height 12
click at [433, 214] on button "Salvar" at bounding box center [430, 215] width 24 height 12
click at [163, 74] on div "Detalhes" at bounding box center [158, 80] width 28 height 17
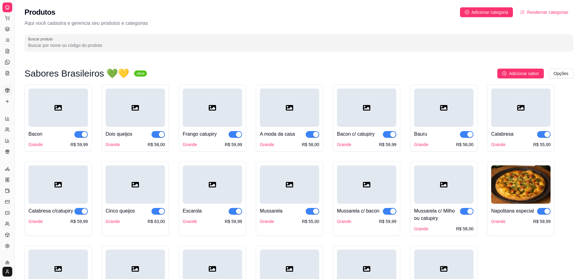
drag, startPoint x: 526, startPoint y: 68, endPoint x: 472, endPoint y: 81, distance: 55.4
click at [525, 67] on div "Sabores Brasileiros 💚💛 ativa Adicionar sabor Opções Bacon Grande R$ 59,99 Dois …" at bounding box center [299, 245] width 568 height 381
click at [508, 76] on button "Adicionar sabor" at bounding box center [520, 73] width 46 height 10
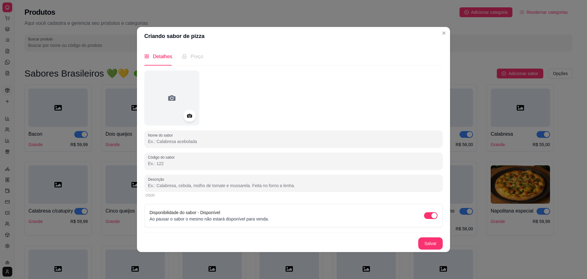
click at [191, 139] on input "Nome do sabor" at bounding box center [293, 141] width 291 height 6
paste input "Caipira"
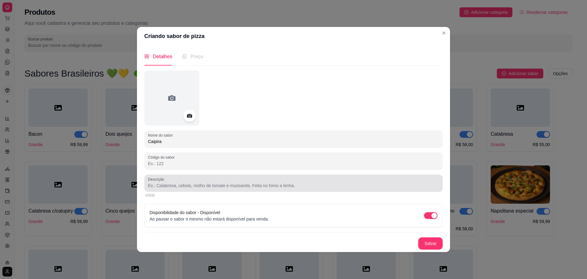
type input "Caipira"
click at [171, 187] on input "Descrição" at bounding box center [293, 185] width 291 height 6
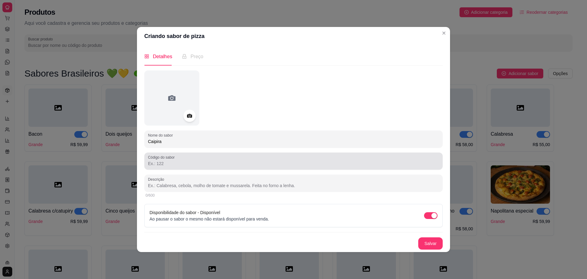
paste input "Frango desfiado, catupiry, milho."
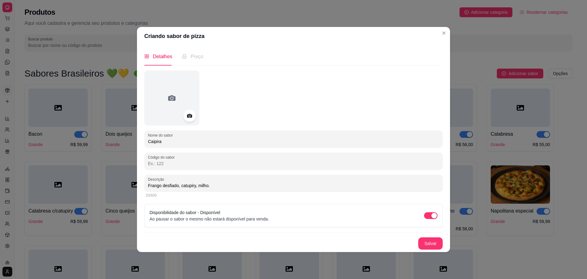
type input "Frango desfiado, catupiry, milho."
click at [429, 236] on div "Nome do sabor Caipira Código do sabor Descrição Frango desfiado, catupiry, milh…" at bounding box center [293, 159] width 298 height 179
click at [434, 241] on button "Salvar" at bounding box center [431, 243] width 24 height 12
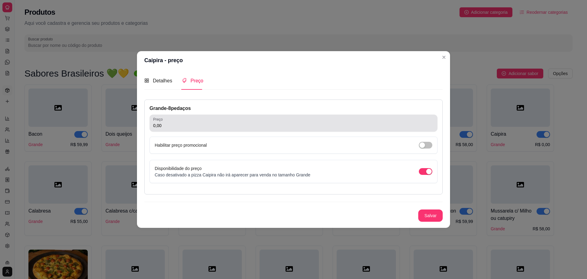
click at [192, 124] on input "0,00" at bounding box center [293, 125] width 281 height 6
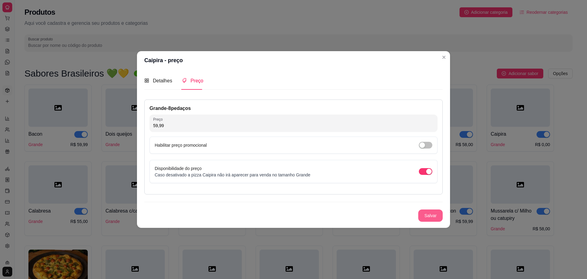
type input "59,99"
click at [426, 219] on button "Salvar" at bounding box center [431, 215] width 24 height 12
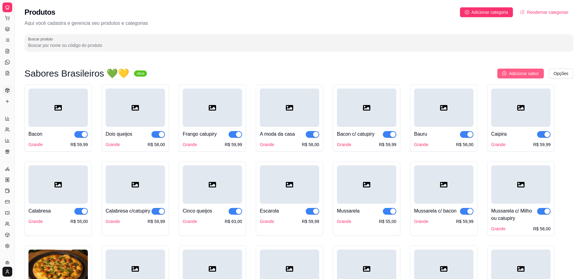
click at [536, 75] on span "Adicionar sabor" at bounding box center [524, 73] width 30 height 7
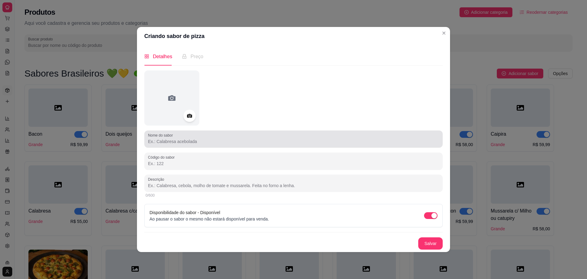
drag, startPoint x: 207, startPoint y: 146, endPoint x: 209, endPoint y: 143, distance: 3.3
click at [209, 143] on div "Nome do sabor" at bounding box center [293, 138] width 298 height 17
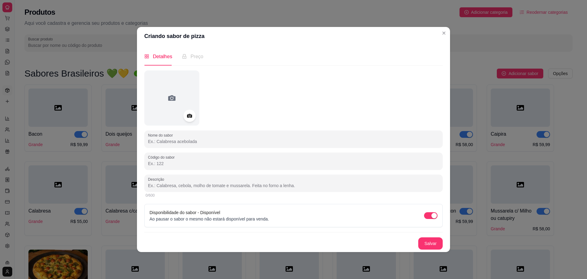
paste input "calabresa c/ bacon"
drag, startPoint x: 150, startPoint y: 140, endPoint x: 173, endPoint y: 149, distance: 25.1
click at [150, 141] on input "calabresa c/ bacon" at bounding box center [293, 141] width 291 height 6
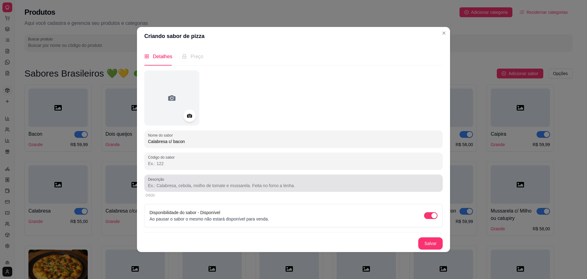
type input "Calabresa c/ bacon"
click at [235, 178] on div at bounding box center [293, 183] width 291 height 12
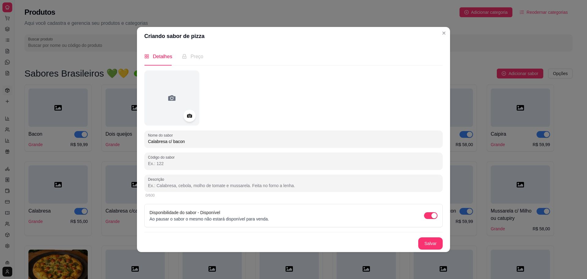
click at [220, 187] on input "Descrição" at bounding box center [293, 185] width 291 height 6
paste input "calabresa fatiada, bacon."
type input "calabresa fatiada, bacon."
drag, startPoint x: 443, startPoint y: 243, endPoint x: 438, endPoint y: 242, distance: 4.9
click at [443, 242] on div "Detalhes Preço Nome do sabor Calabresa c/ bacon Código do sabor Descrição calab…" at bounding box center [293, 148] width 313 height 206
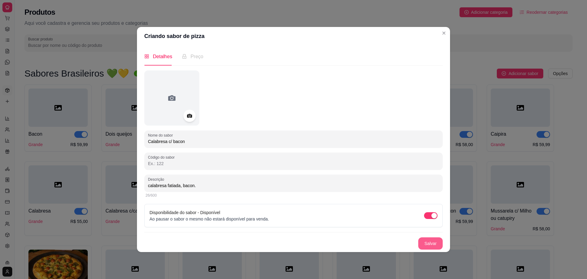
click at [435, 243] on button "Salvar" at bounding box center [430, 243] width 24 height 12
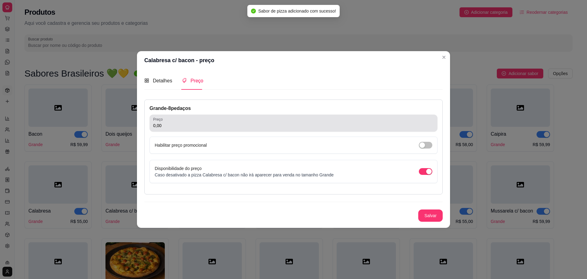
click at [185, 128] on div "0,00" at bounding box center [293, 123] width 281 height 12
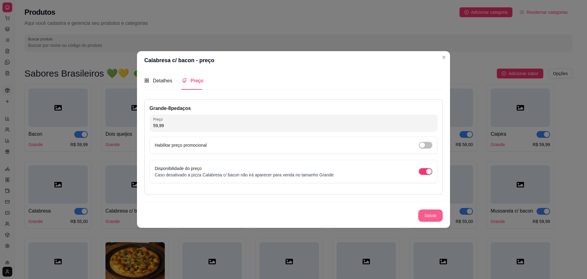
type input "59,99"
click at [428, 218] on button "Salvar" at bounding box center [431, 215] width 24 height 12
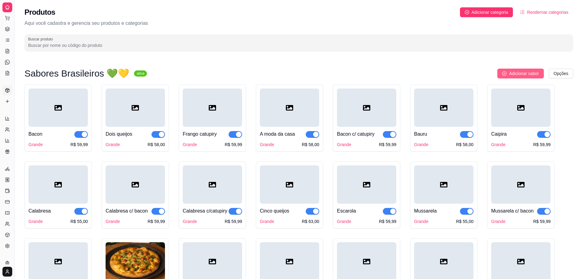
click at [501, 70] on button "Adicionar sabor" at bounding box center [520, 73] width 46 height 10
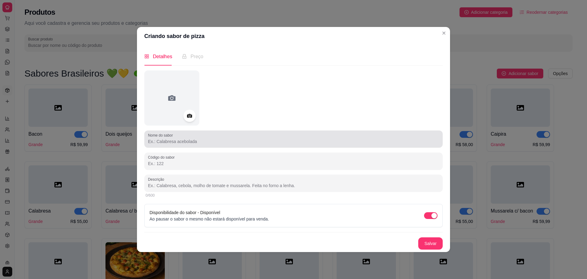
click at [205, 136] on div at bounding box center [293, 139] width 291 height 12
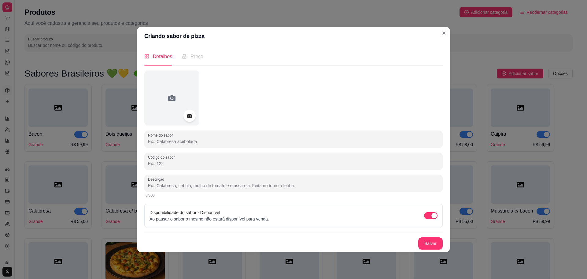
paste input "Olympia"
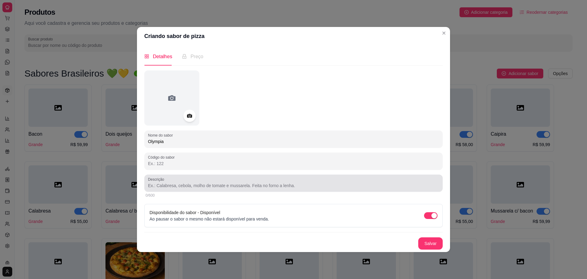
type input "Olympia"
click at [220, 183] on input "Descrição" at bounding box center [293, 185] width 291 height 6
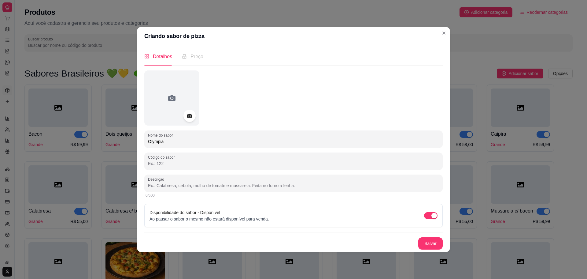
click at [168, 182] on div at bounding box center [293, 183] width 291 height 12
paste input "Calabresa fatiada, [PERSON_NAME]."
type input "Calabresa fatiada, [PERSON_NAME]."
click at [429, 242] on button "Salvar" at bounding box center [431, 243] width 24 height 12
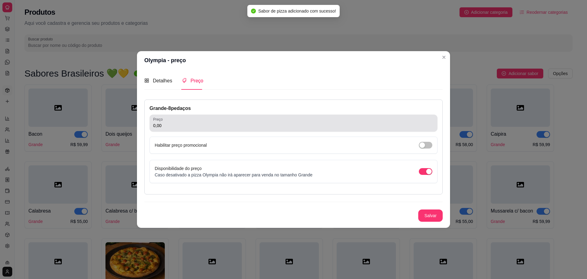
click at [184, 123] on input "0,00" at bounding box center [293, 125] width 281 height 6
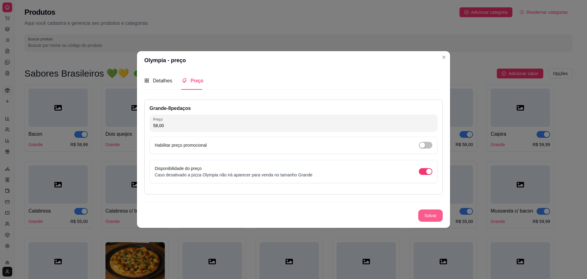
type input "58,00"
click at [431, 220] on button "Salvar" at bounding box center [430, 215] width 24 height 12
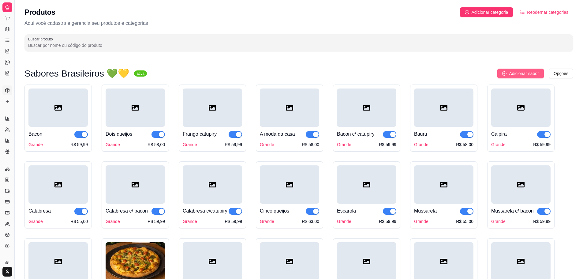
click at [509, 72] on button "Adicionar sabor" at bounding box center [520, 73] width 46 height 10
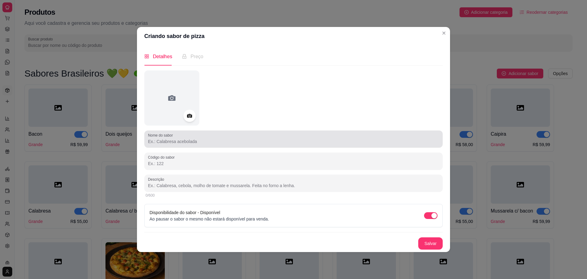
click at [183, 139] on input "Nome do sabor" at bounding box center [293, 141] width 291 height 6
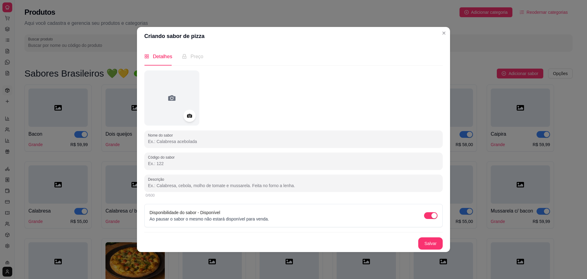
paste input "Perperone"
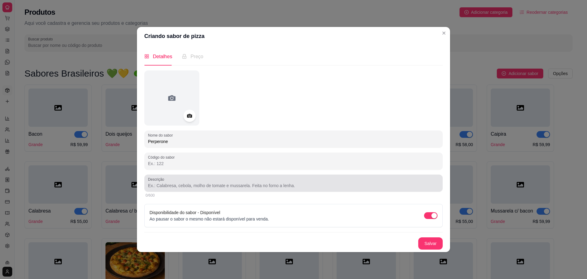
type input "Perperone"
click at [171, 180] on div at bounding box center [293, 183] width 291 height 12
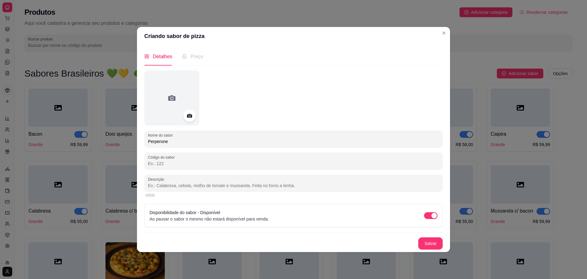
paste input "Mussarela, perperone."
type input "Mussarela, perperone."
click at [432, 242] on button "Salvar" at bounding box center [430, 243] width 24 height 12
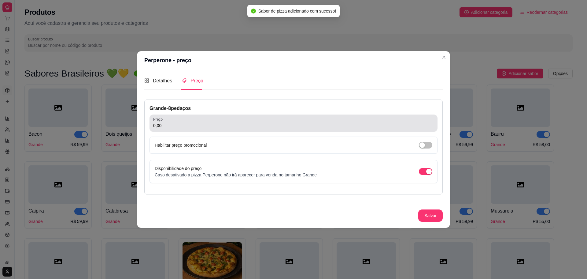
click at [308, 122] on div "0,00" at bounding box center [293, 123] width 281 height 12
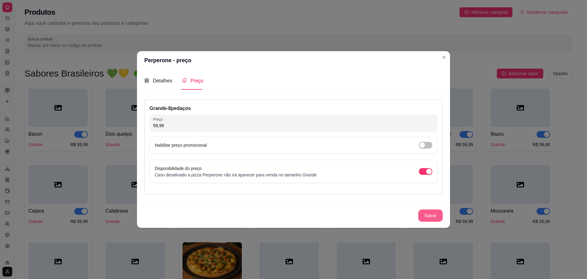
type input "59,99"
click at [427, 215] on button "Salvar" at bounding box center [431, 215] width 24 height 12
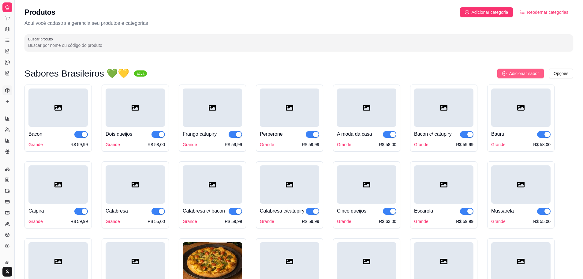
drag, startPoint x: 504, startPoint y: 73, endPoint x: 498, endPoint y: 72, distance: 6.2
click at [498, 72] on button "Adicionar sabor" at bounding box center [520, 73] width 46 height 10
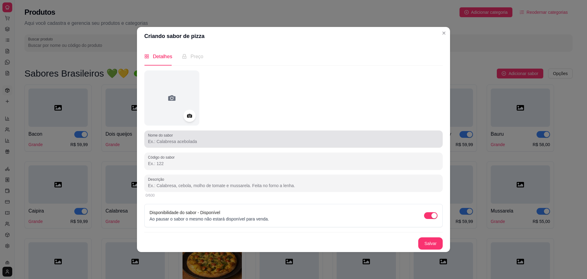
click at [201, 142] on input "Nome do sabor" at bounding box center [293, 141] width 291 height 6
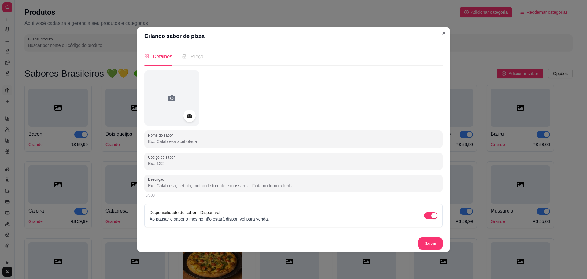
paste input "Lombo canadense"
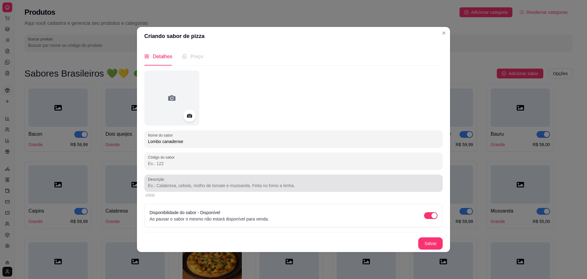
type input "Lombo canadense"
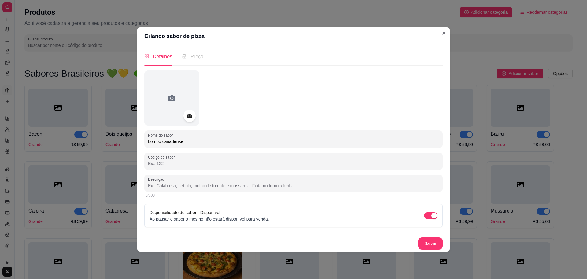
click at [218, 186] on input "Descrição" at bounding box center [293, 185] width 291 height 6
click at [170, 186] on input "Descrição" at bounding box center [293, 185] width 291 height 6
paste input "Lombo c/ Mussarela ou catupiry c/ parmesão."
type input "Lombo c/ Mussarela ou catupiry c/ parmesão."
drag, startPoint x: 430, startPoint y: 236, endPoint x: 420, endPoint y: 240, distance: 10.3
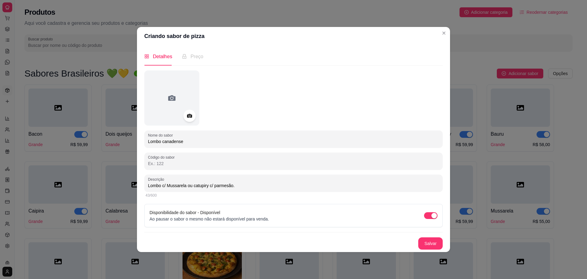
click at [430, 237] on div "Nome do sabor Lombo canadense Código do sabor Descrição Lombo c/ Mussarela ou c…" at bounding box center [293, 159] width 298 height 179
click at [430, 241] on button "Salvar" at bounding box center [430, 243] width 24 height 12
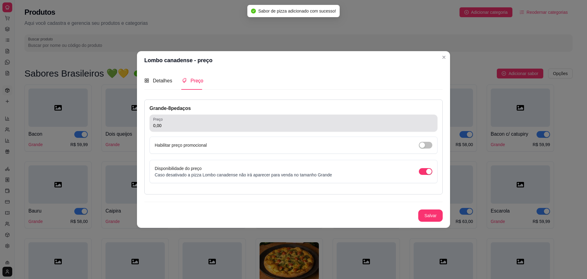
click at [181, 122] on div "0,00" at bounding box center [293, 123] width 281 height 12
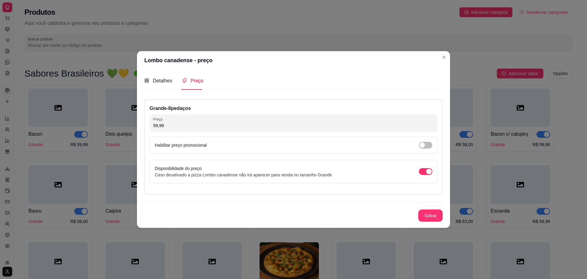
type input "59,99"
click at [425, 215] on button "Salvar" at bounding box center [431, 215] width 24 height 12
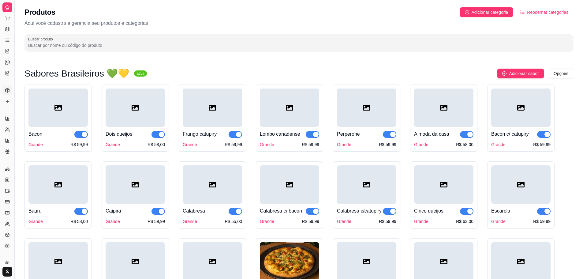
click at [512, 68] on div "Sabores Brasileiros 💚💛 ativa Adicionar sabor Opções Bacon Grande R$ 59,99 Dois …" at bounding box center [299, 283] width 568 height 457
click at [508, 72] on button "Adicionar sabor" at bounding box center [520, 73] width 46 height 10
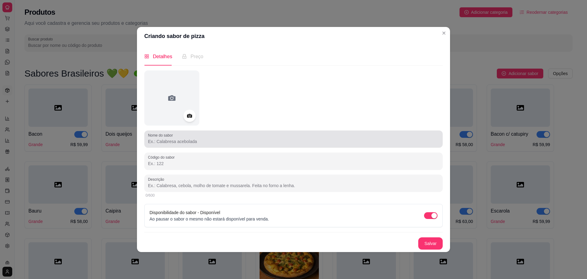
click at [195, 146] on div "Nome do sabor" at bounding box center [293, 138] width 298 height 17
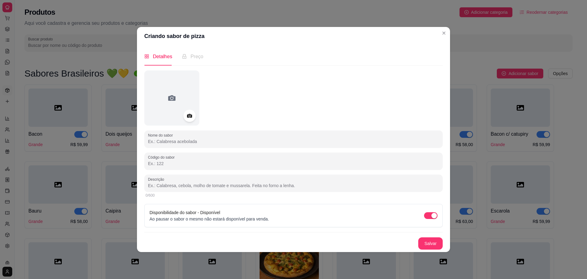
paste input "Peito de [GEOGRAPHIC_DATA]"
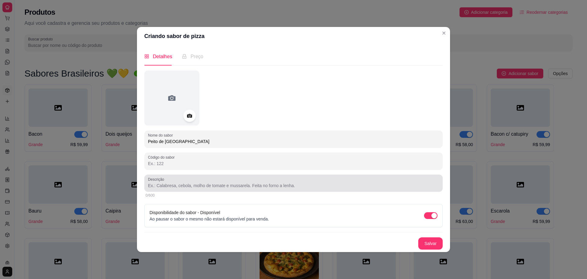
type input "Peito de [GEOGRAPHIC_DATA]"
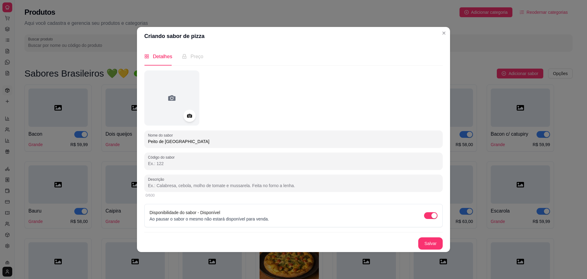
click at [225, 185] on input "Descrição" at bounding box center [293, 185] width 291 height 6
click at [166, 184] on input "Descrição" at bounding box center [293, 185] width 291 height 6
paste input "Peito de Peru c/ catupiry ou mussarela, peito de Peru defumado c/ parmesão."
type input "Peito de Peru c/ catupiry ou mussarela, peito de Peru defumado c/ parmesão."
click at [430, 240] on button "Salvar" at bounding box center [430, 243] width 24 height 12
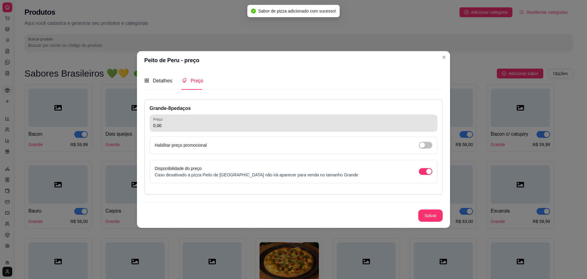
drag, startPoint x: 190, startPoint y: 126, endPoint x: 245, endPoint y: 101, distance: 60.4
click at [191, 125] on input "0,00" at bounding box center [293, 125] width 281 height 6
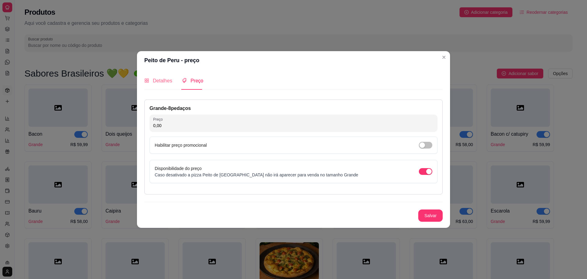
click at [158, 86] on div "Detalhes" at bounding box center [158, 80] width 28 height 17
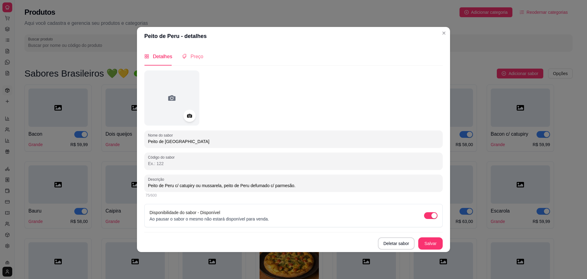
click at [192, 63] on div "Preço" at bounding box center [192, 56] width 21 height 17
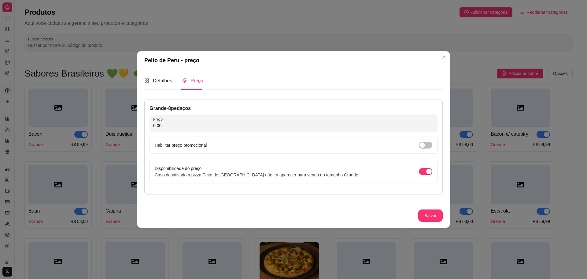
click at [206, 122] on input "0,00" at bounding box center [293, 125] width 281 height 6
type input "63,00"
click at [424, 217] on button "Salvar" at bounding box center [430, 215] width 24 height 12
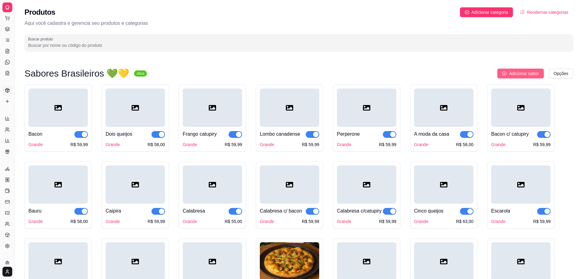
click at [521, 73] on span "Adicionar sabor" at bounding box center [524, 73] width 30 height 7
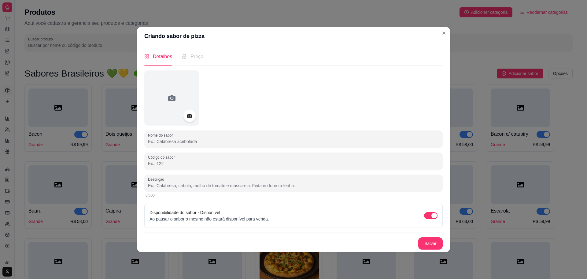
click at [273, 143] on input "Nome do sabor" at bounding box center [293, 141] width 291 height 6
click at [176, 138] on div at bounding box center [293, 139] width 291 height 12
paste input "Napolitana especial"
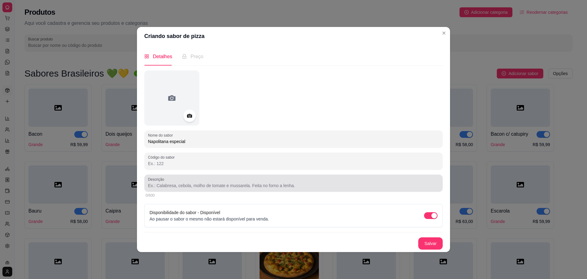
type input "Napolitana especial"
click at [233, 191] on div "Descrição" at bounding box center [293, 182] width 298 height 17
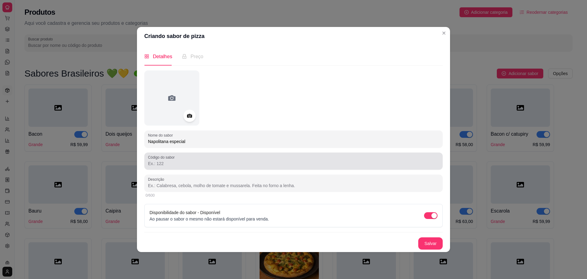
paste input "Mussarela, tomate cereja, manjericão, parmesão."
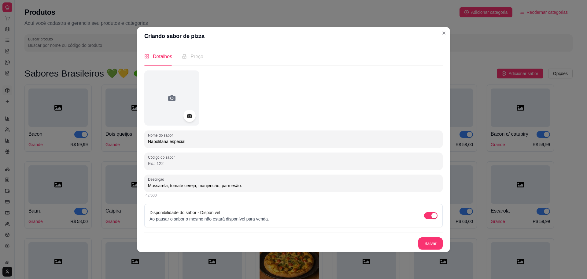
type input "Mussarela, tomate cereja, manjericão, parmesão."
click at [435, 240] on button "Salvar" at bounding box center [431, 243] width 24 height 12
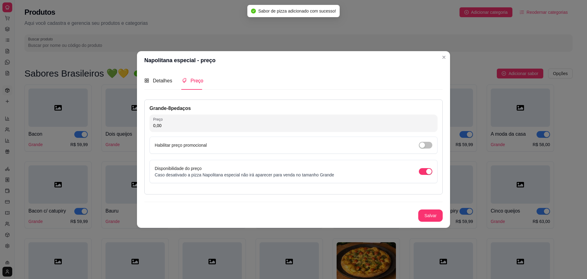
click at [193, 127] on input "0,00" at bounding box center [293, 125] width 281 height 6
type input "59,99"
click at [438, 214] on button "Salvar" at bounding box center [430, 215] width 24 height 12
